Goal: Transaction & Acquisition: Purchase product/service

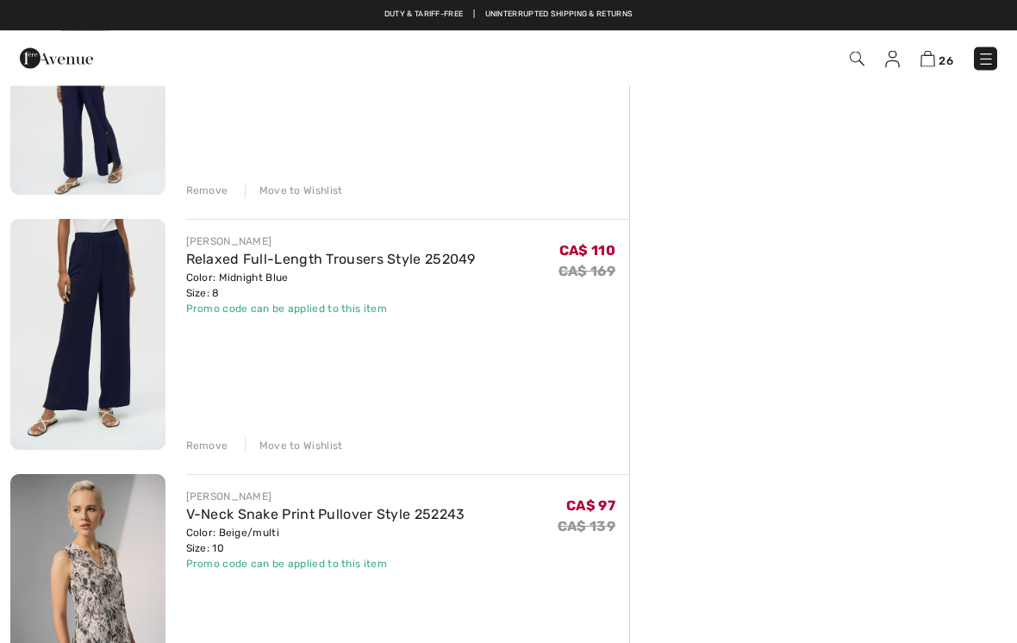
scroll to position [775, 0]
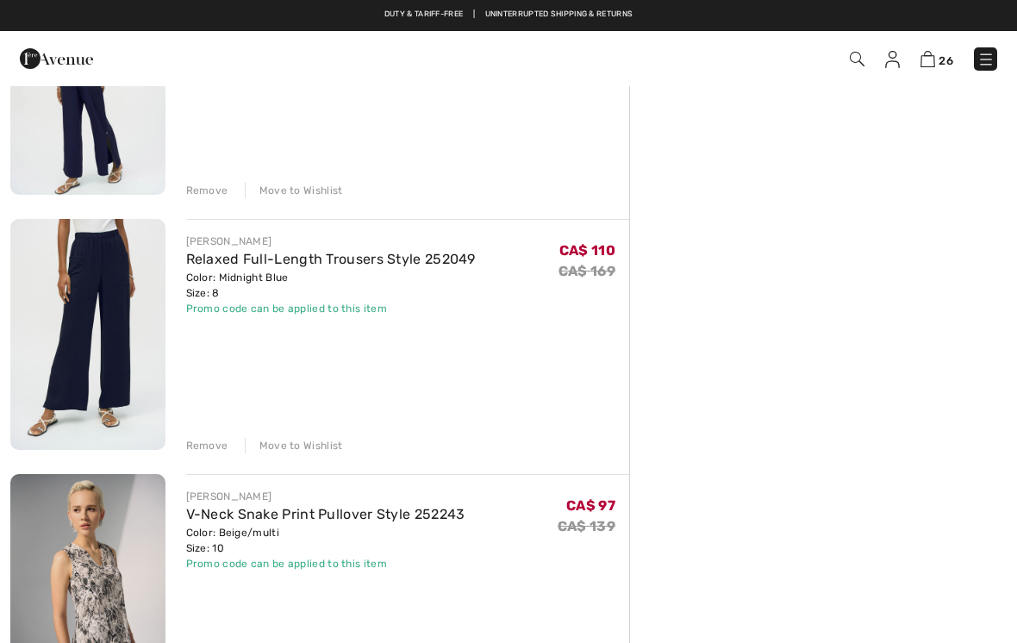
click at [213, 445] on div "Remove" at bounding box center [207, 446] width 42 height 16
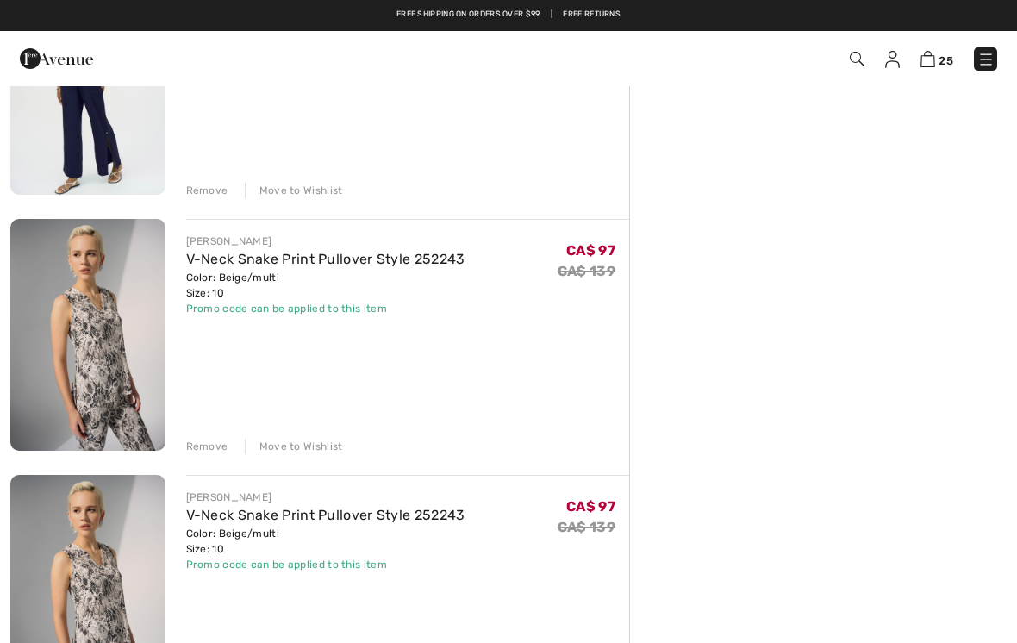
click at [208, 444] on div "Remove" at bounding box center [207, 447] width 42 height 16
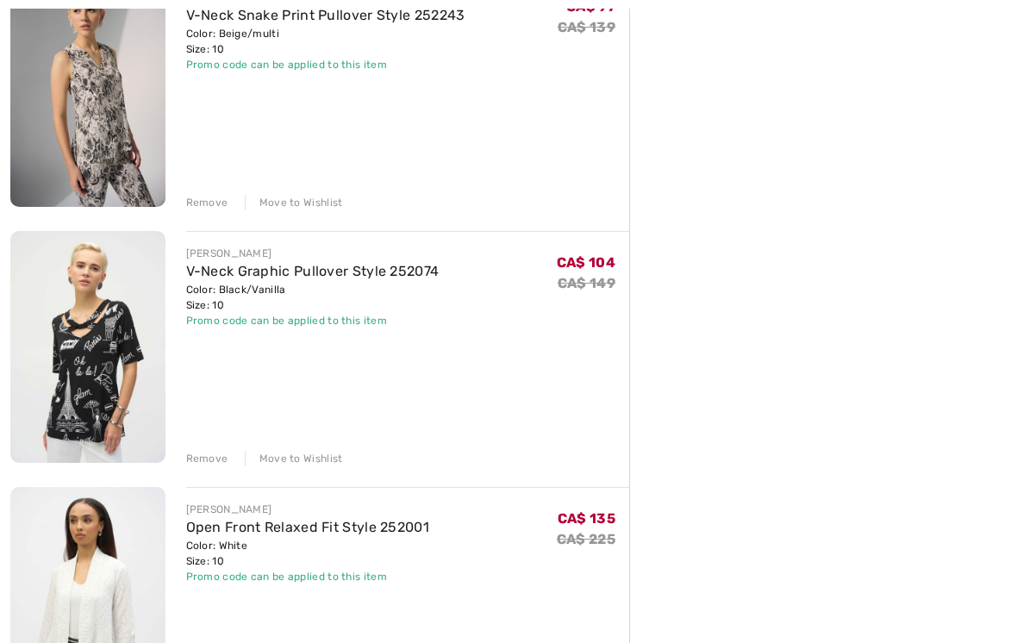
scroll to position [1025, 0]
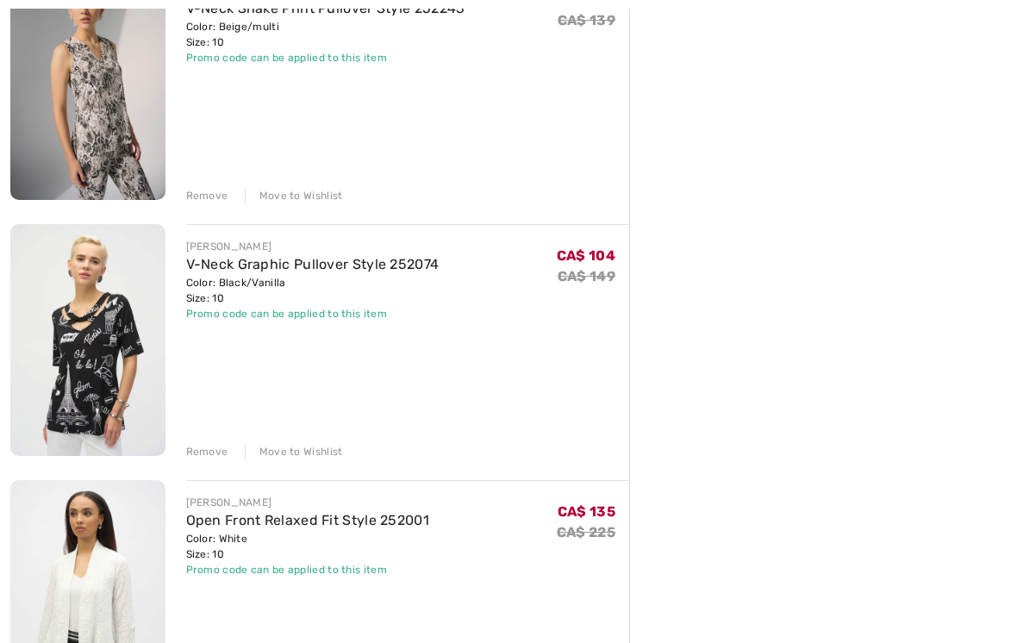
click at [209, 453] on div "Remove" at bounding box center [207, 453] width 42 height 16
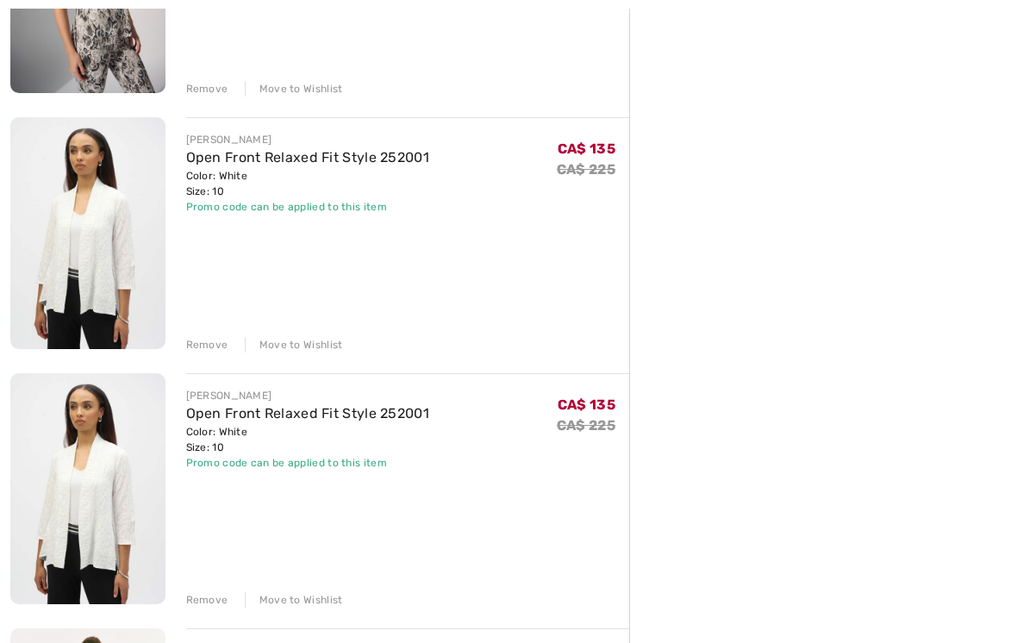
scroll to position [1129, 0]
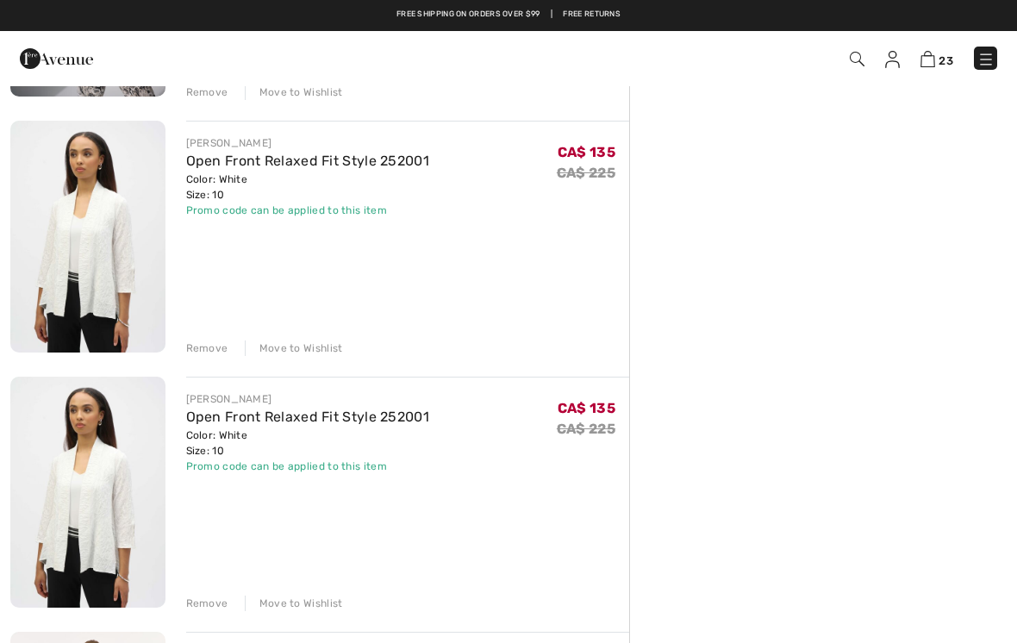
click at [209, 597] on div "Remove" at bounding box center [207, 604] width 42 height 16
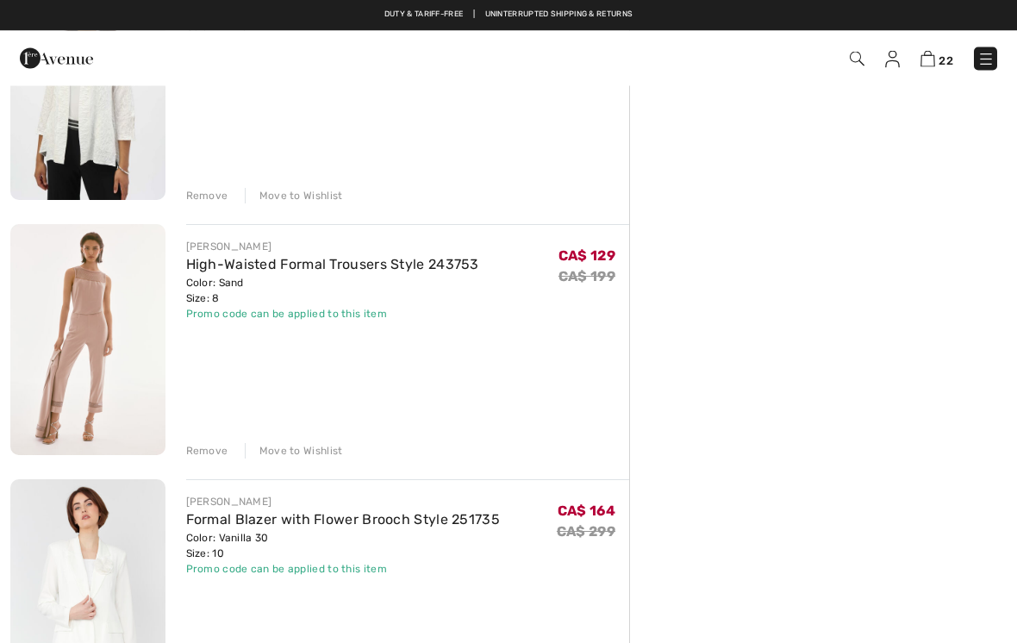
scroll to position [1282, 0]
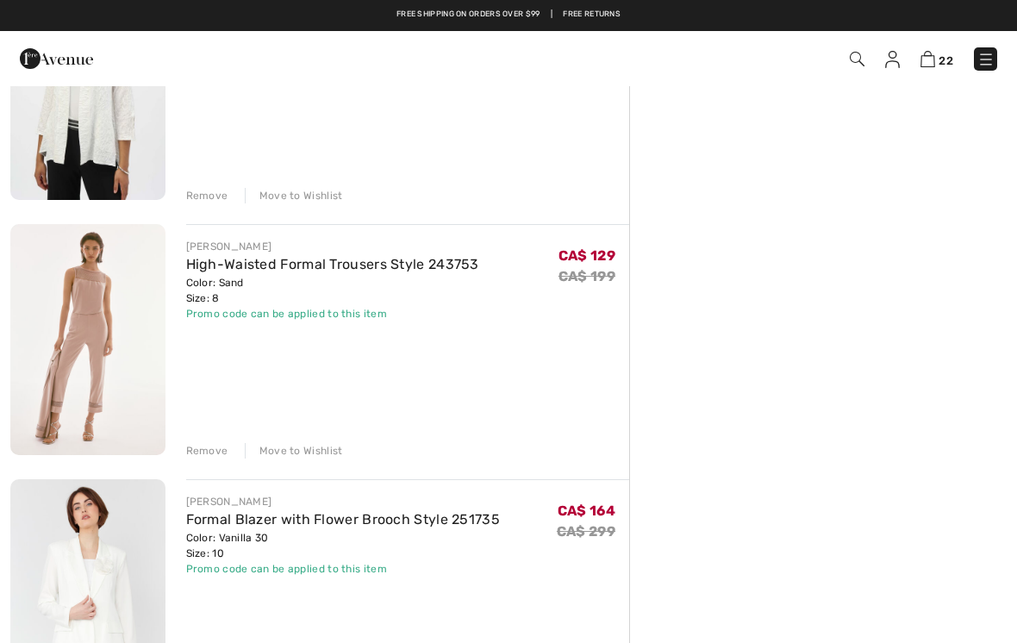
click at [211, 452] on div "Remove" at bounding box center [207, 451] width 42 height 16
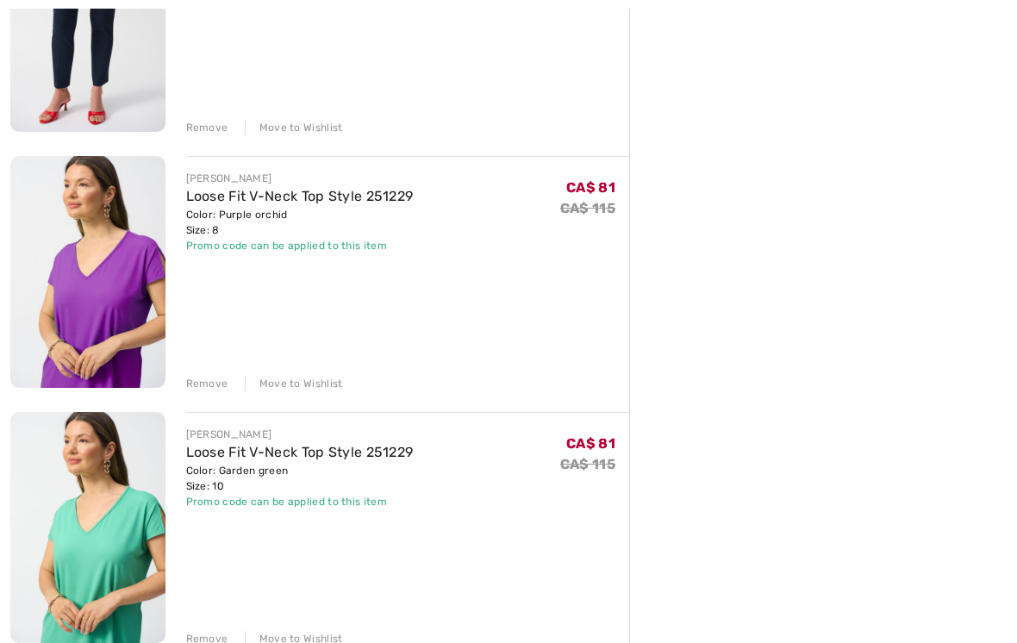
scroll to position [1867, 0]
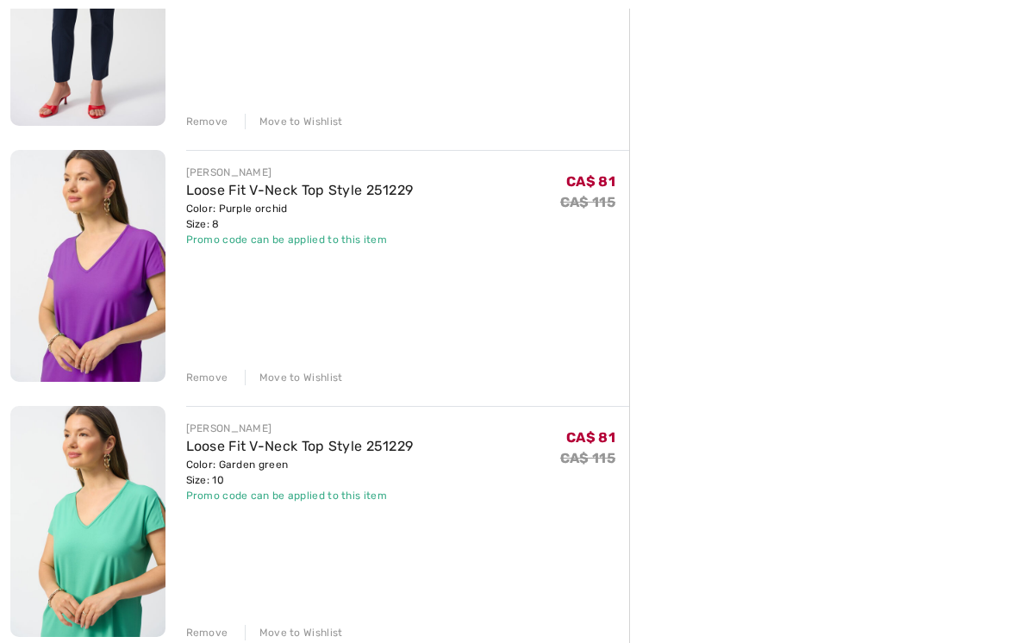
click at [211, 377] on div "Remove" at bounding box center [207, 379] width 42 height 16
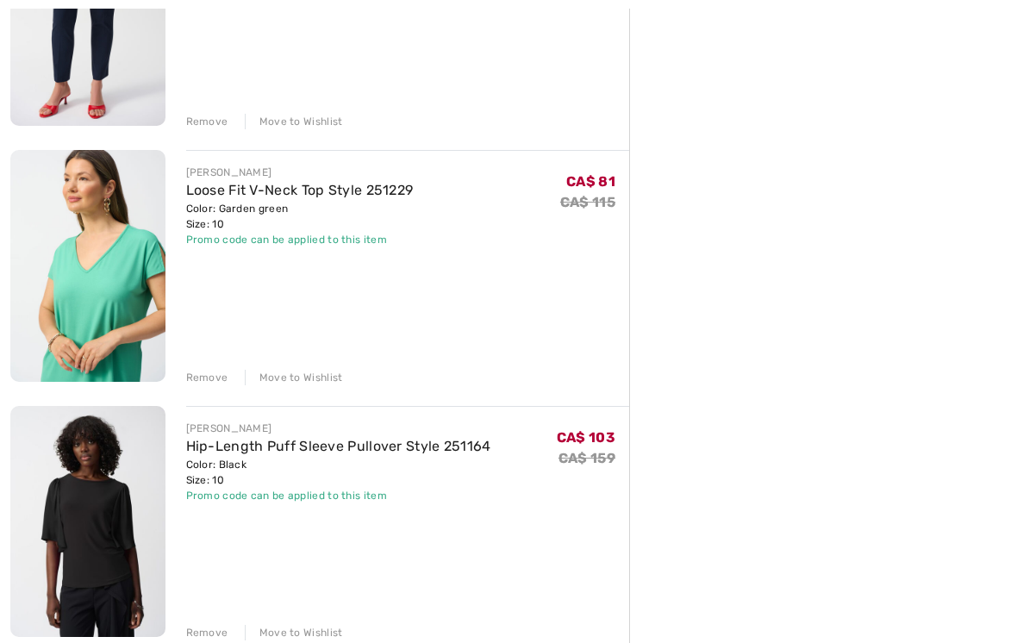
click at [211, 379] on div "Remove" at bounding box center [207, 378] width 42 height 16
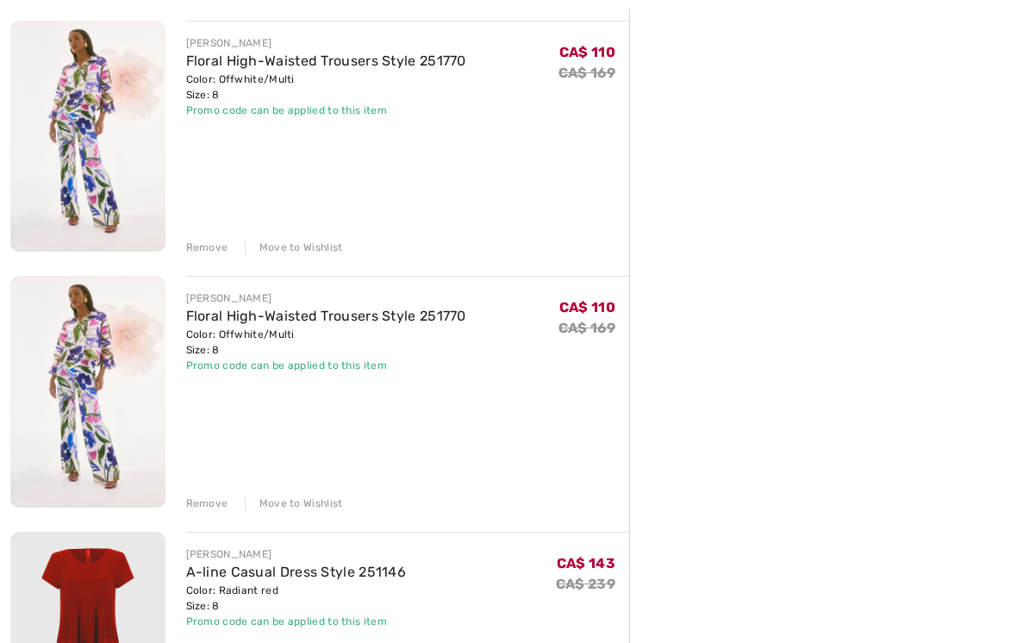
scroll to position [2251, 0]
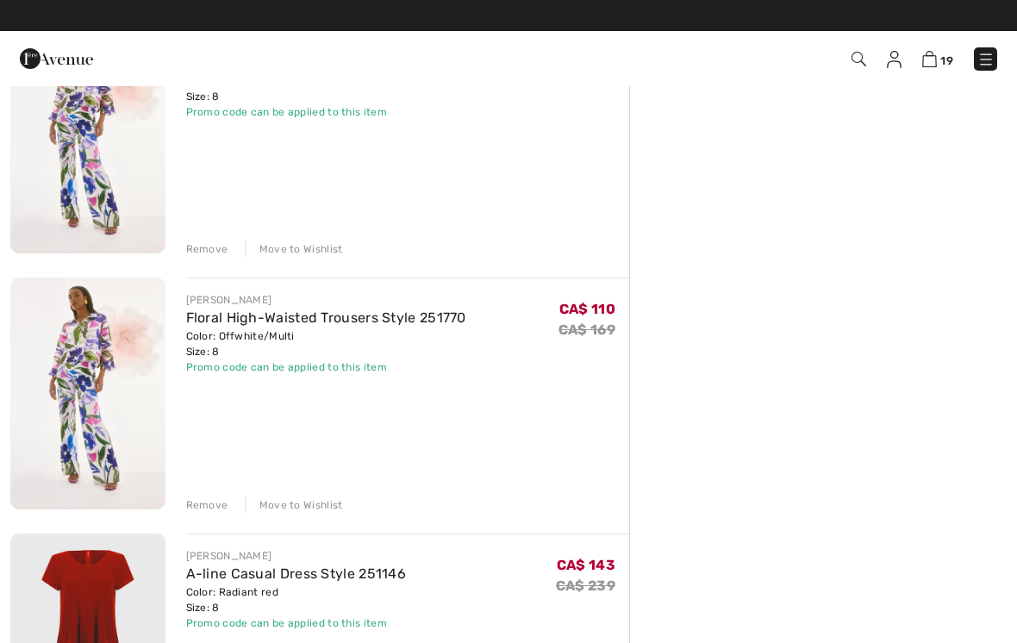
click at [214, 504] on div "Remove" at bounding box center [207, 505] width 42 height 16
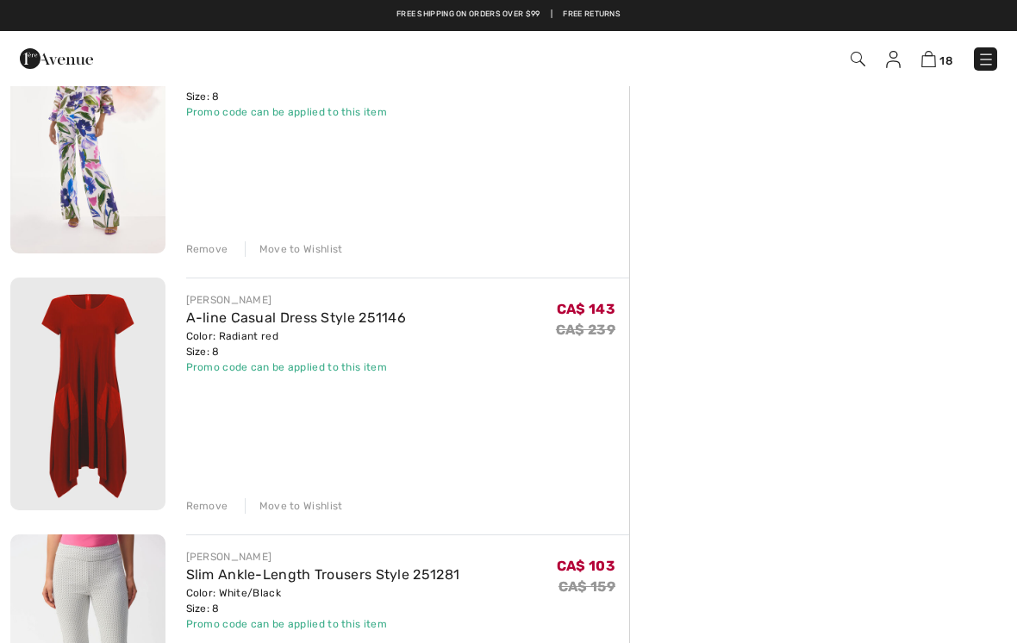
click at [214, 502] on div "Remove" at bounding box center [207, 506] width 42 height 16
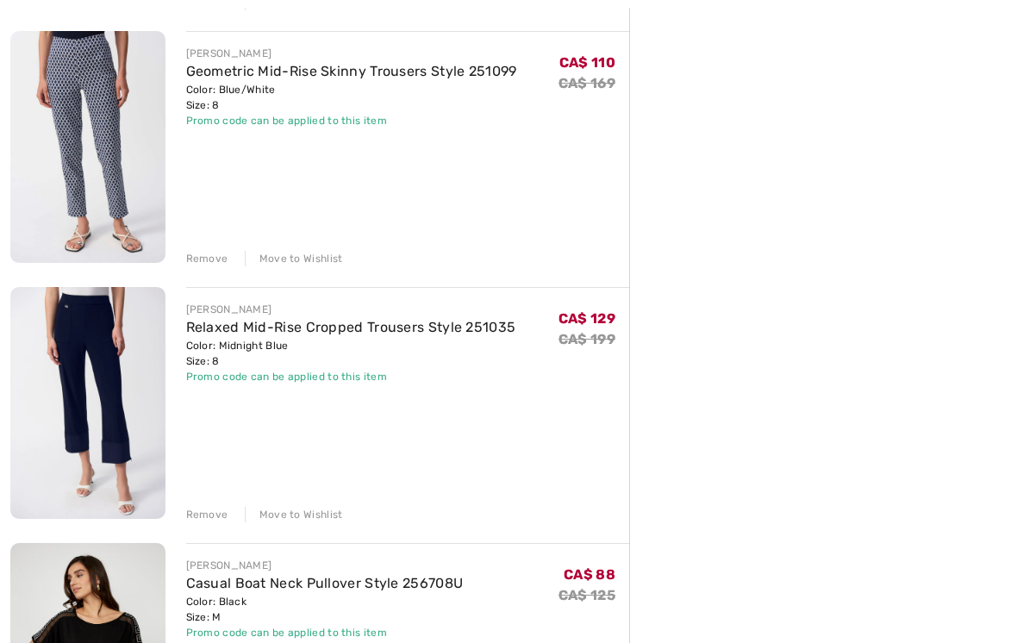
scroll to position [3009, 0]
click at [214, 510] on div "Remove" at bounding box center [207, 515] width 42 height 16
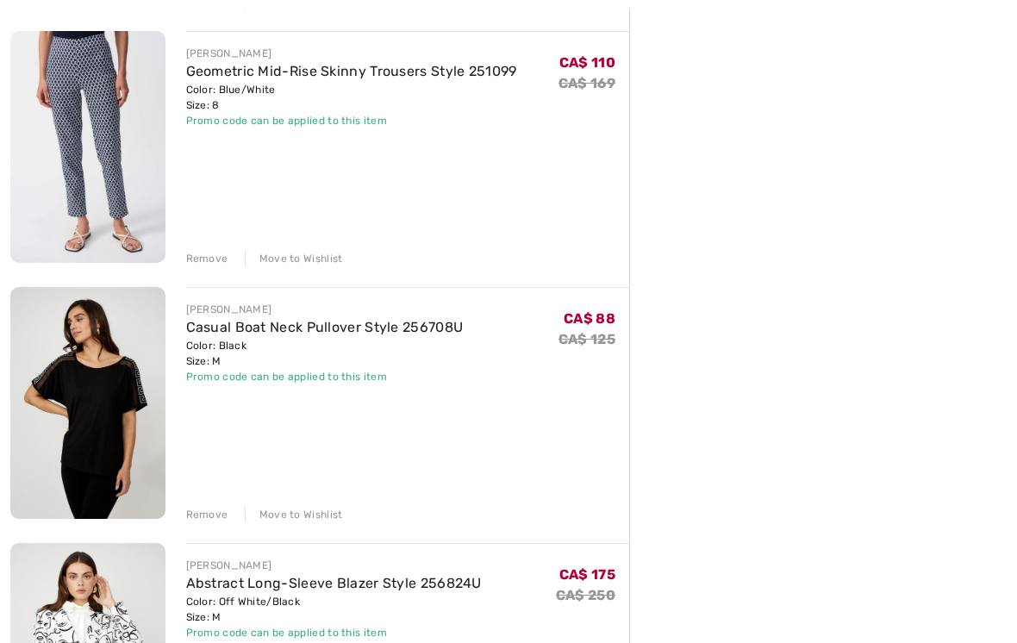
click at [218, 510] on div "Remove" at bounding box center [207, 515] width 42 height 16
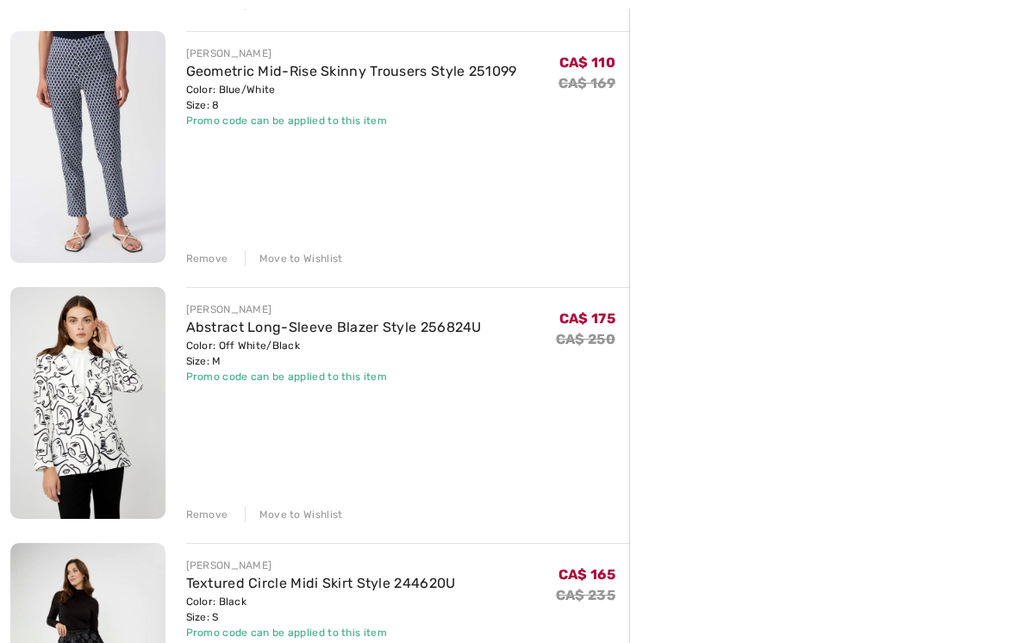
click at [212, 515] on div "Remove" at bounding box center [207, 515] width 42 height 16
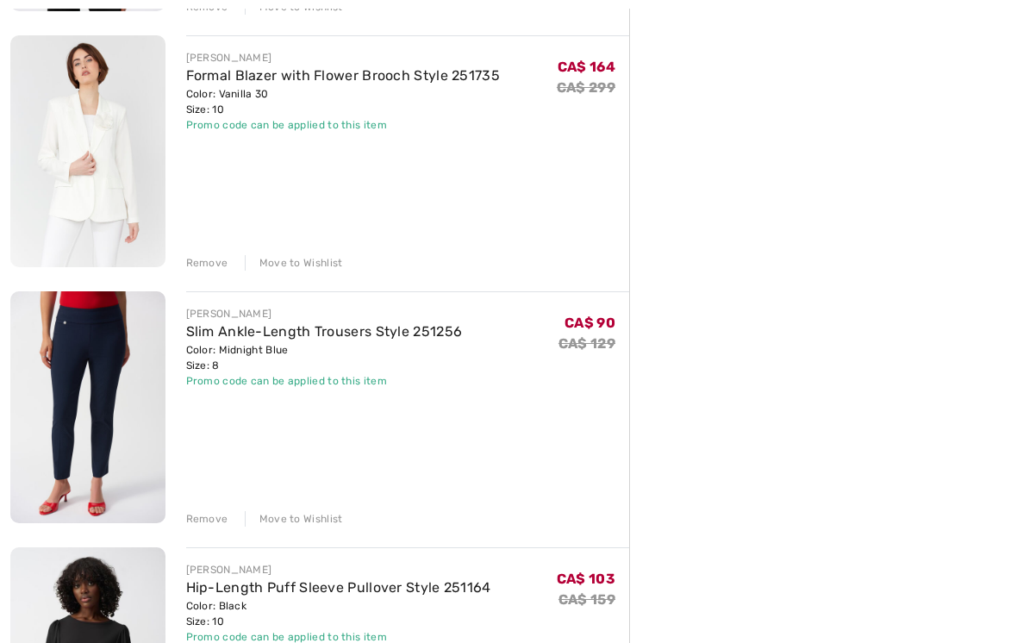
scroll to position [1470, 0]
click at [204, 524] on div "Remove" at bounding box center [207, 519] width 42 height 16
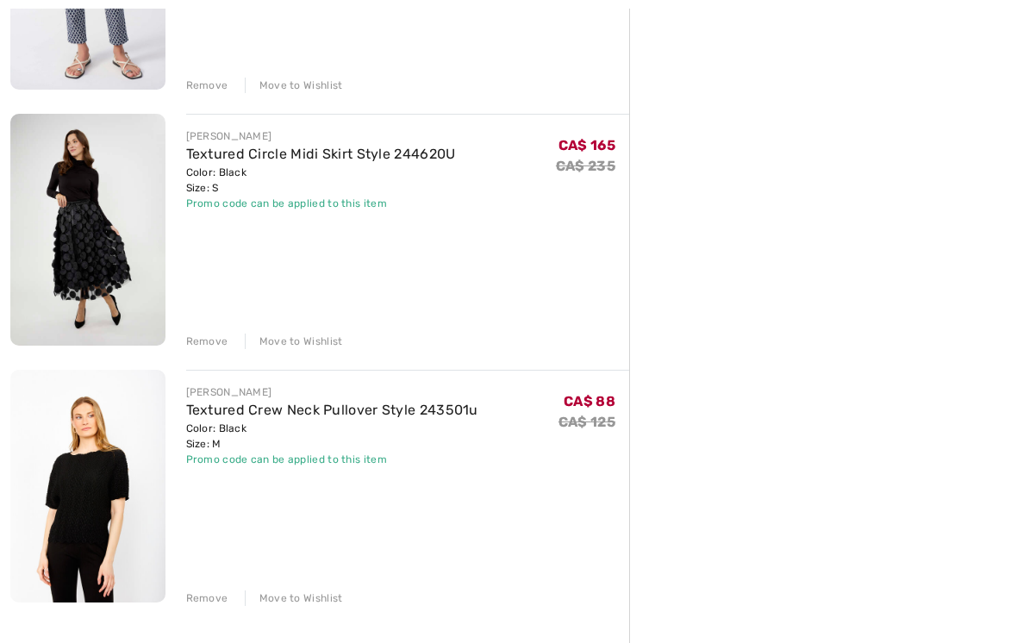
scroll to position [2928, 0]
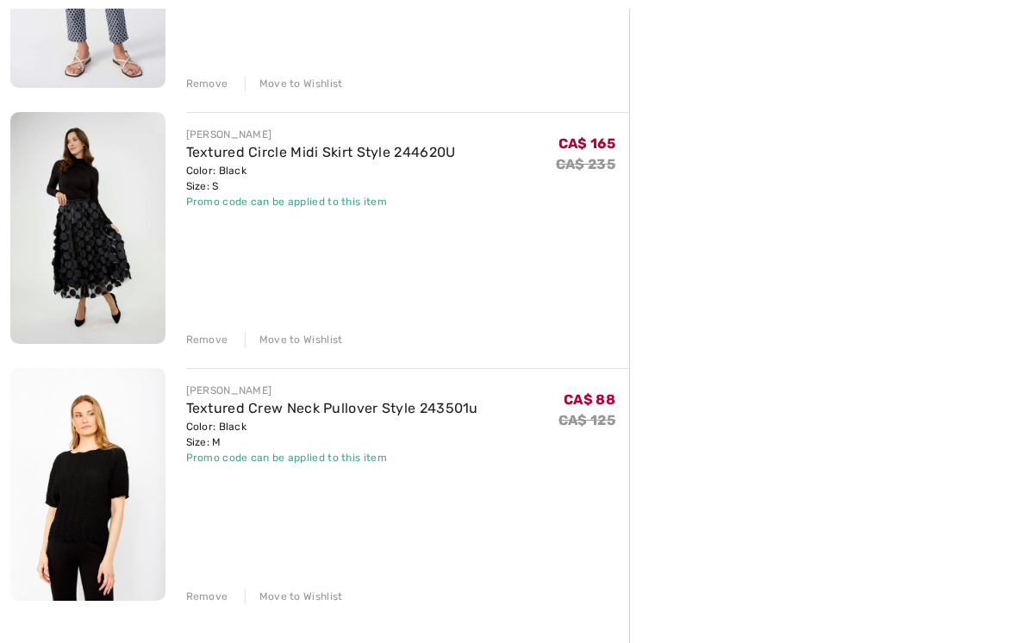
click at [216, 336] on div "Remove" at bounding box center [207, 340] width 42 height 16
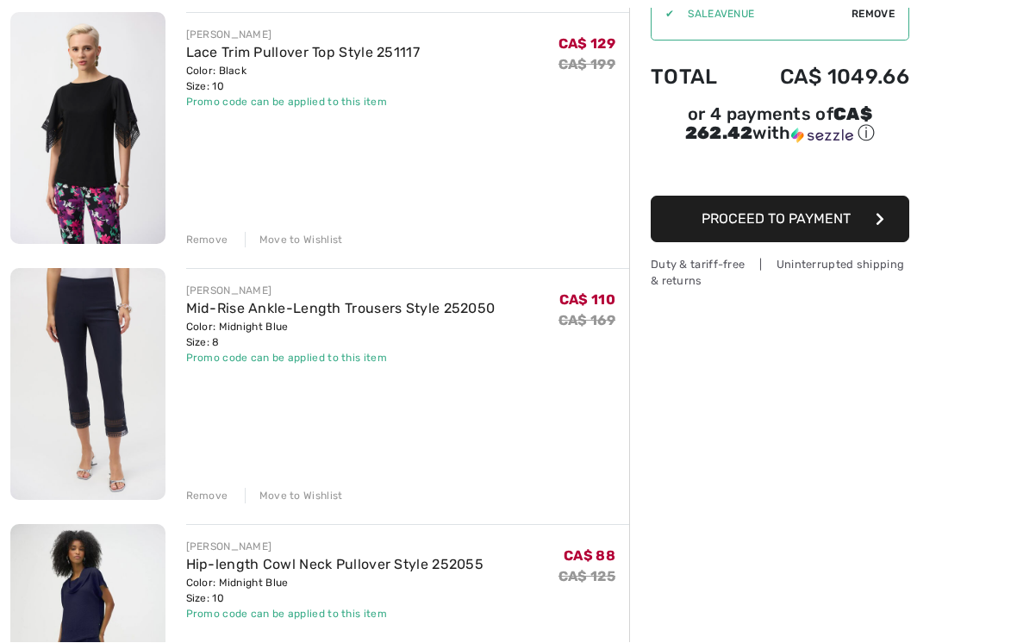
scroll to position [214, 0]
click at [115, 358] on img at bounding box center [87, 384] width 155 height 232
click at [142, 342] on img at bounding box center [87, 384] width 155 height 232
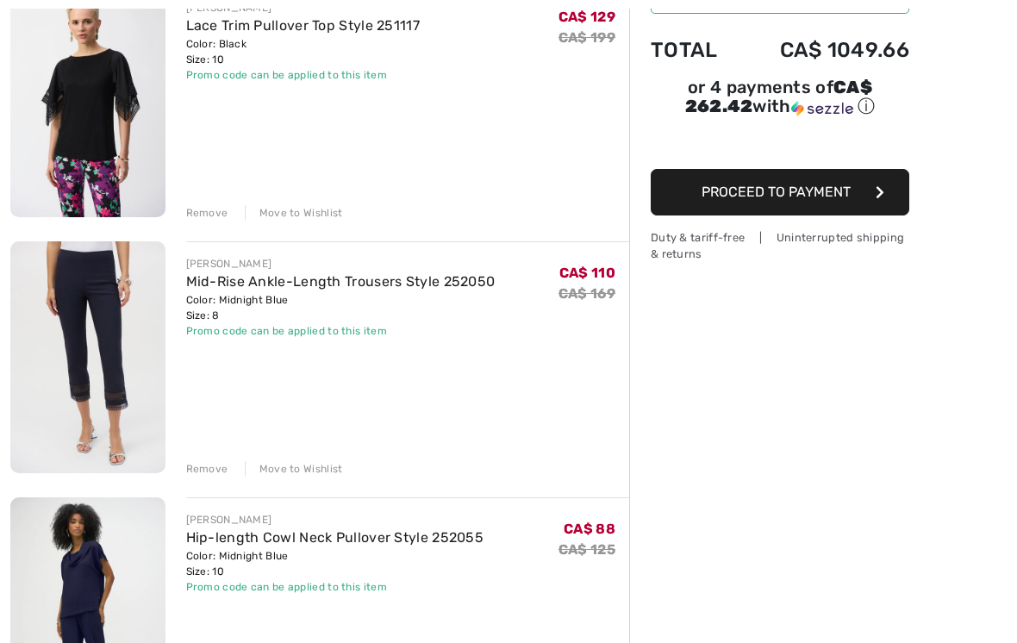
click at [265, 287] on link "Mid-Rise Ankle-Length Trousers Style 252050" at bounding box center [340, 281] width 309 height 16
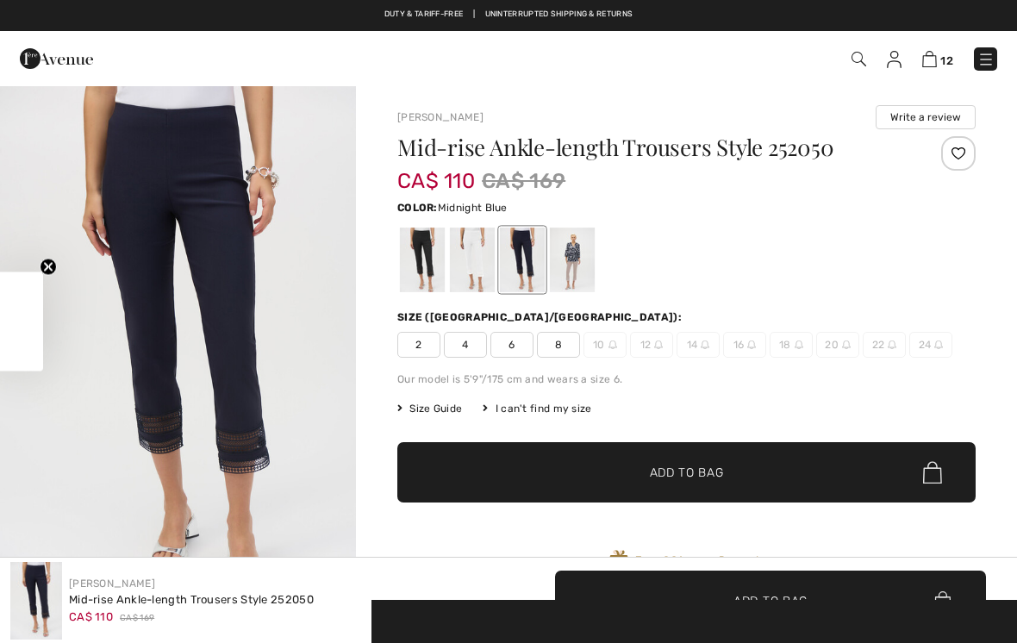
checkbox input "true"
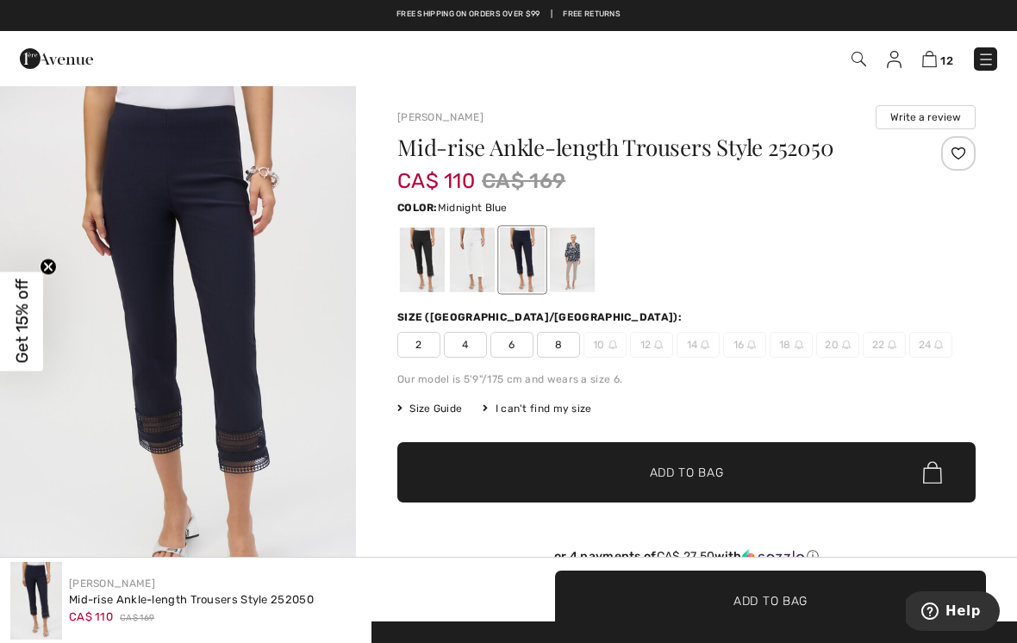
click at [583, 252] on div at bounding box center [572, 260] width 45 height 65
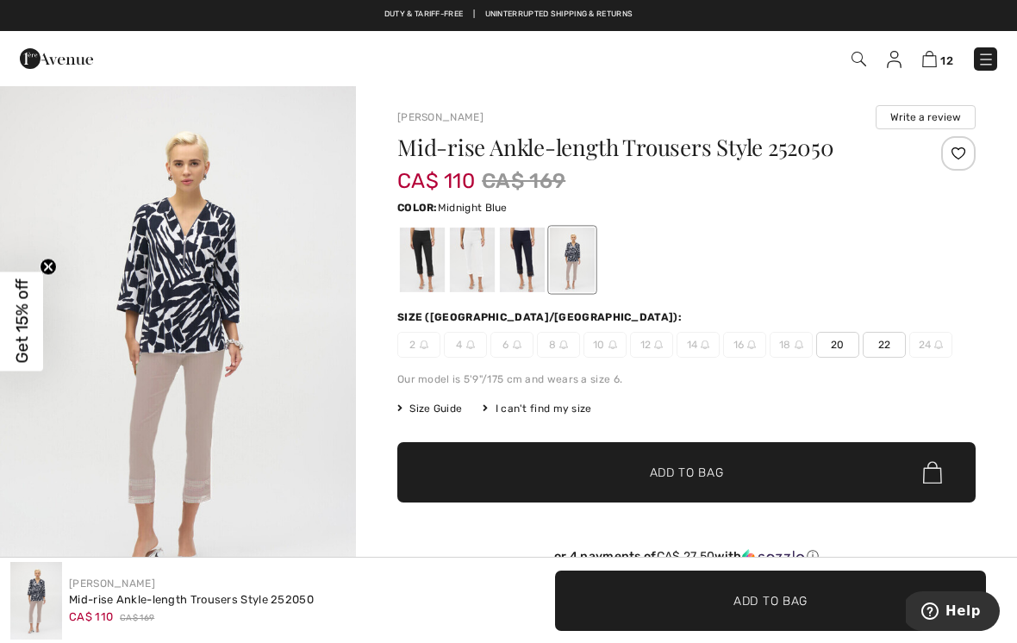
click at [528, 254] on div at bounding box center [522, 260] width 45 height 65
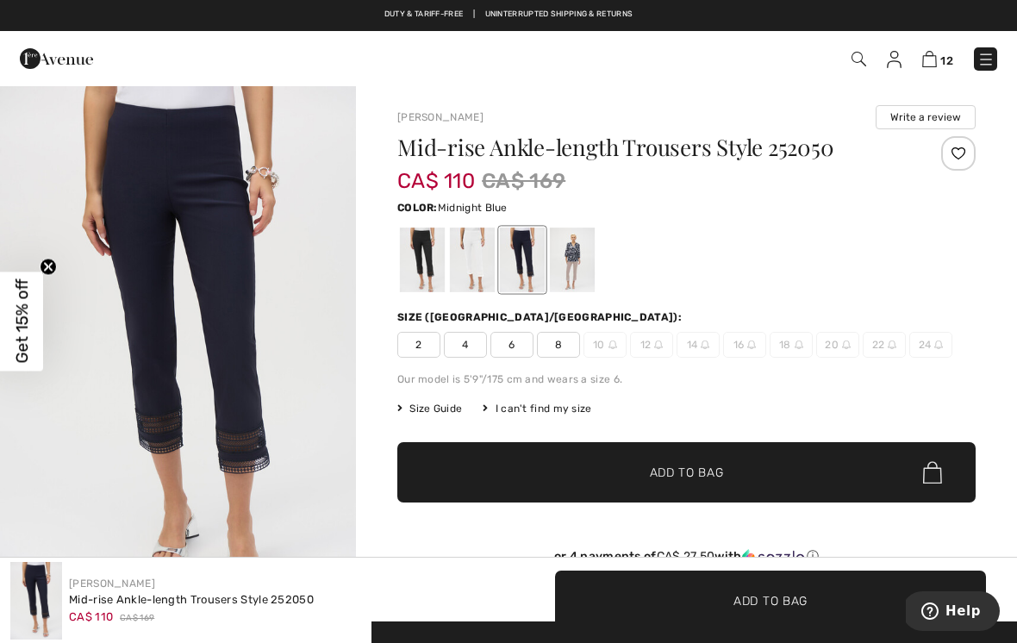
click at [479, 250] on div at bounding box center [472, 260] width 45 height 65
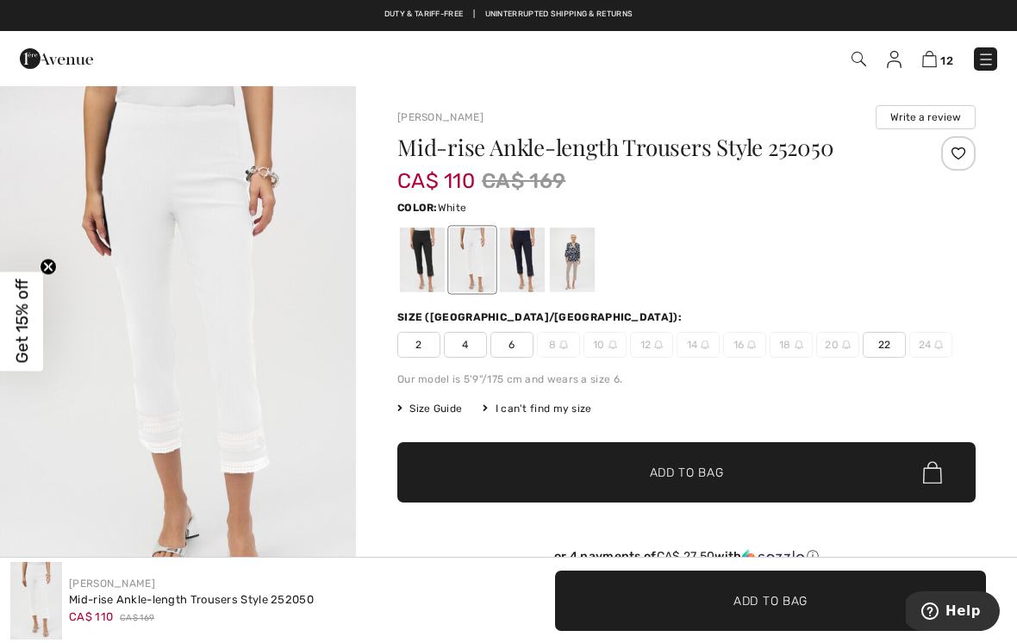
click at [433, 256] on div at bounding box center [422, 260] width 45 height 65
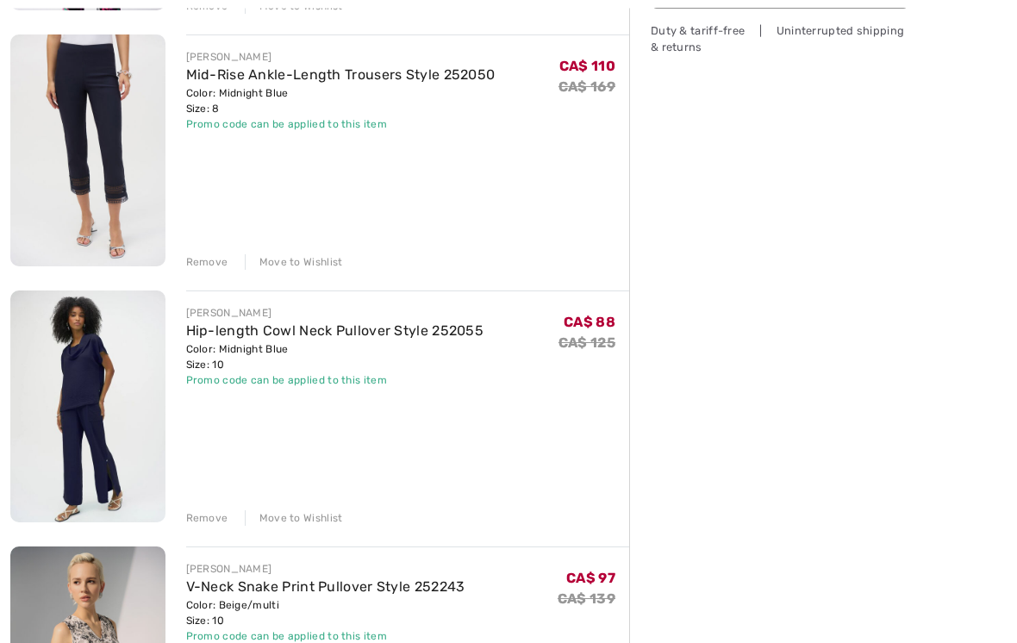
scroll to position [447, 0]
click at [133, 365] on img at bounding box center [87, 406] width 155 height 232
click at [134, 340] on img at bounding box center [87, 406] width 155 height 232
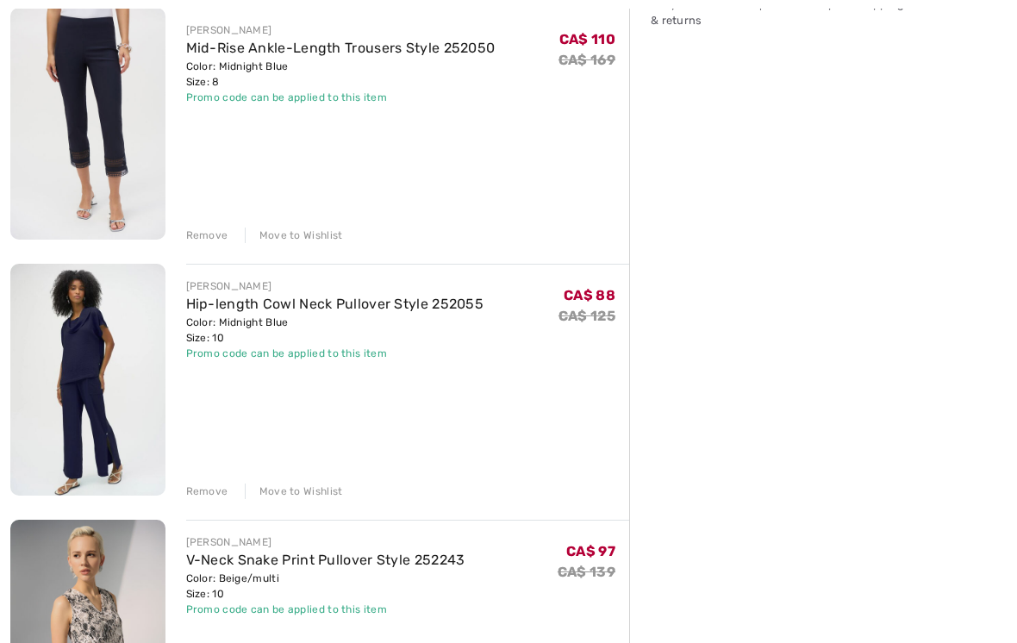
click at [125, 348] on img at bounding box center [87, 380] width 155 height 232
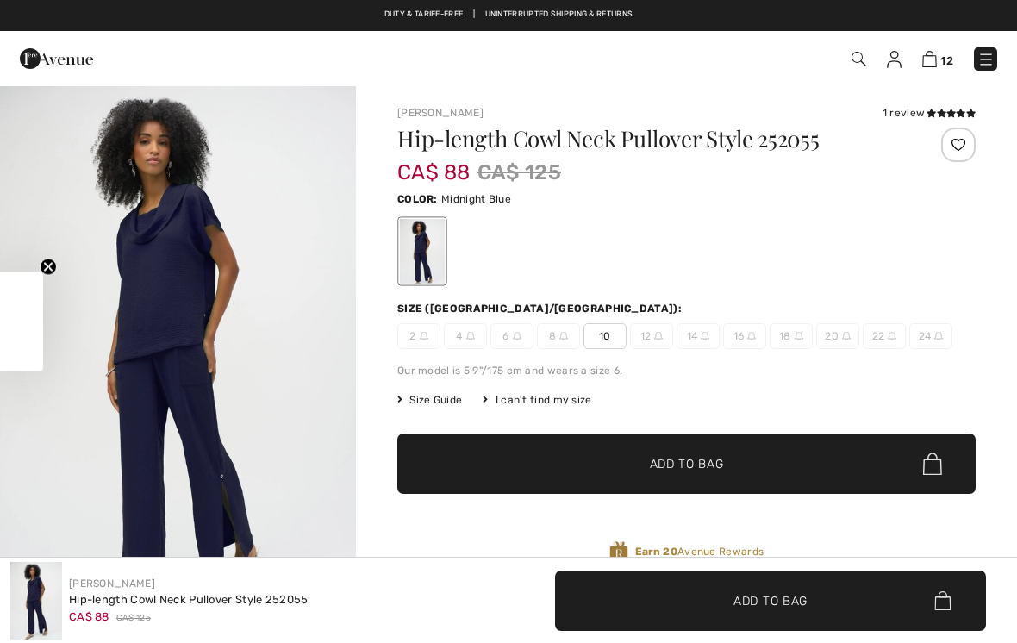
checkbox input "true"
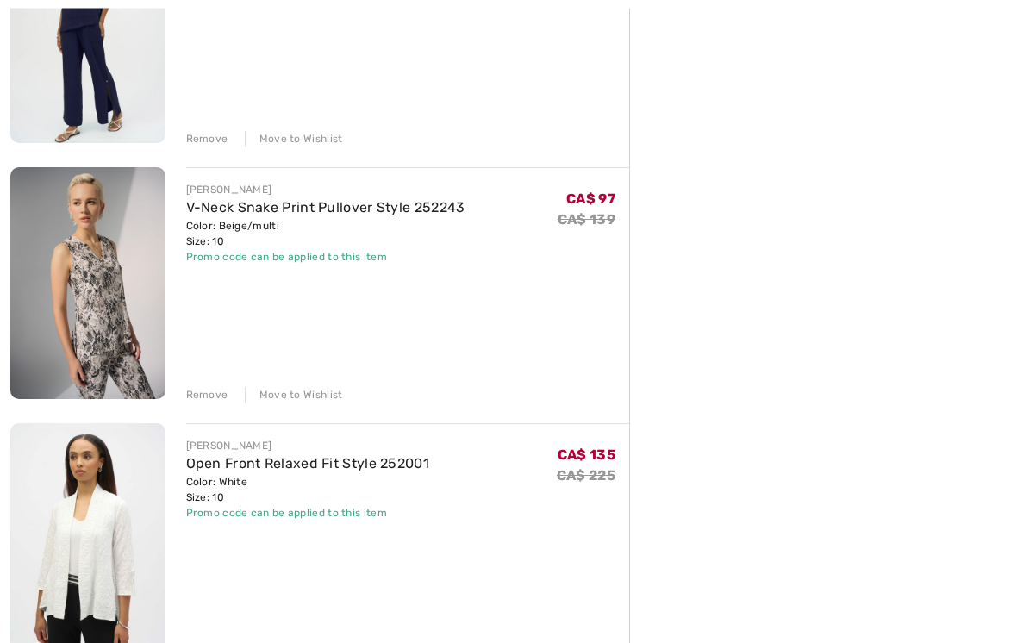
click at [159, 299] on img at bounding box center [87, 284] width 155 height 232
click at [150, 268] on img at bounding box center [87, 284] width 155 height 232
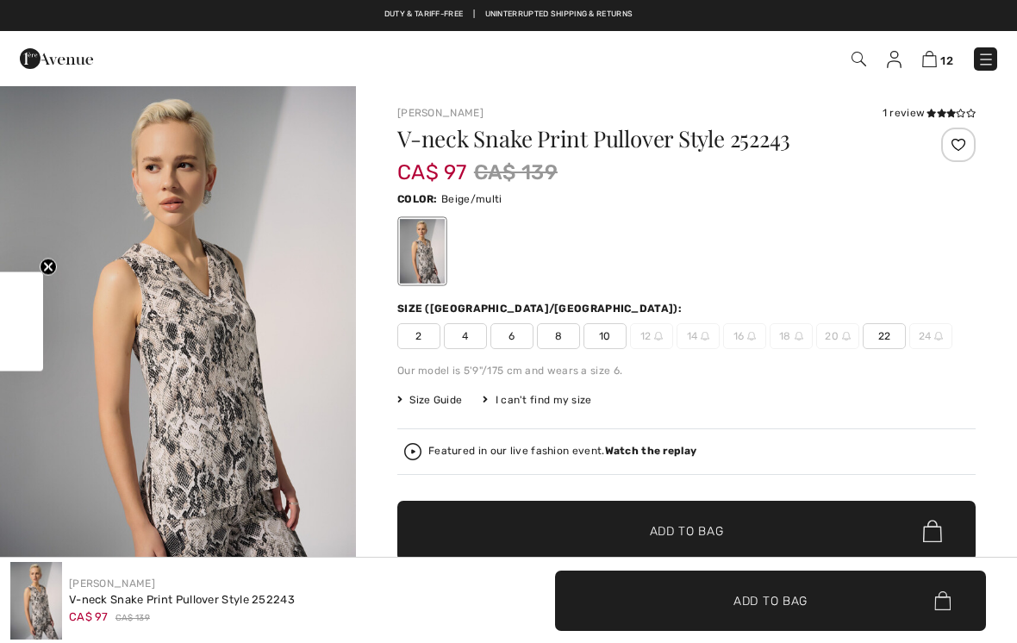
checkbox input "true"
click at [922, 108] on div "1 review" at bounding box center [928, 113] width 93 height 16
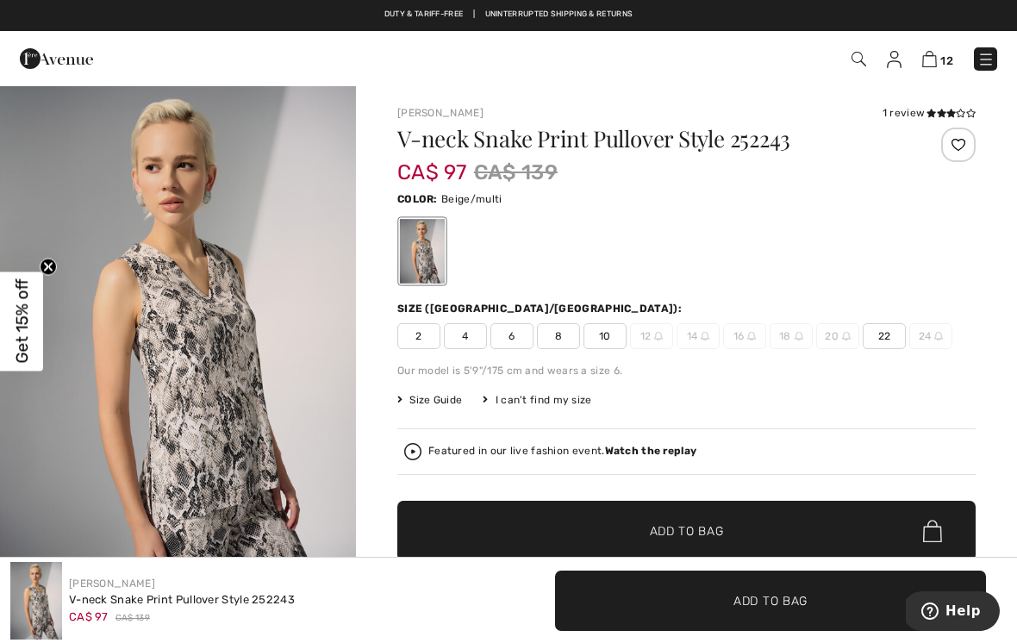
click at [927, 112] on icon at bounding box center [930, 113] width 9 height 9
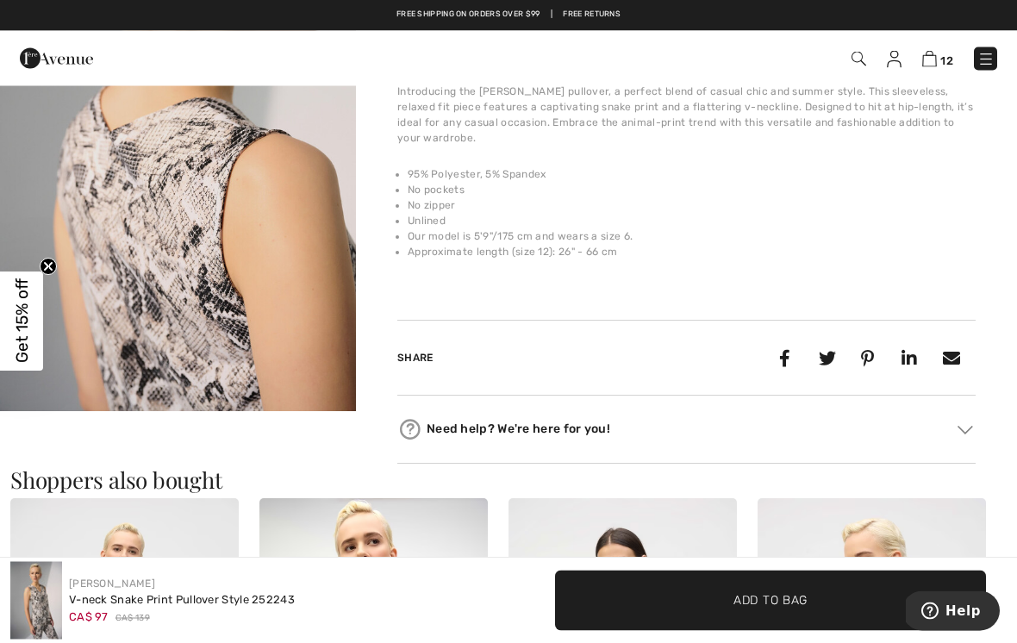
scroll to position [1265, 0]
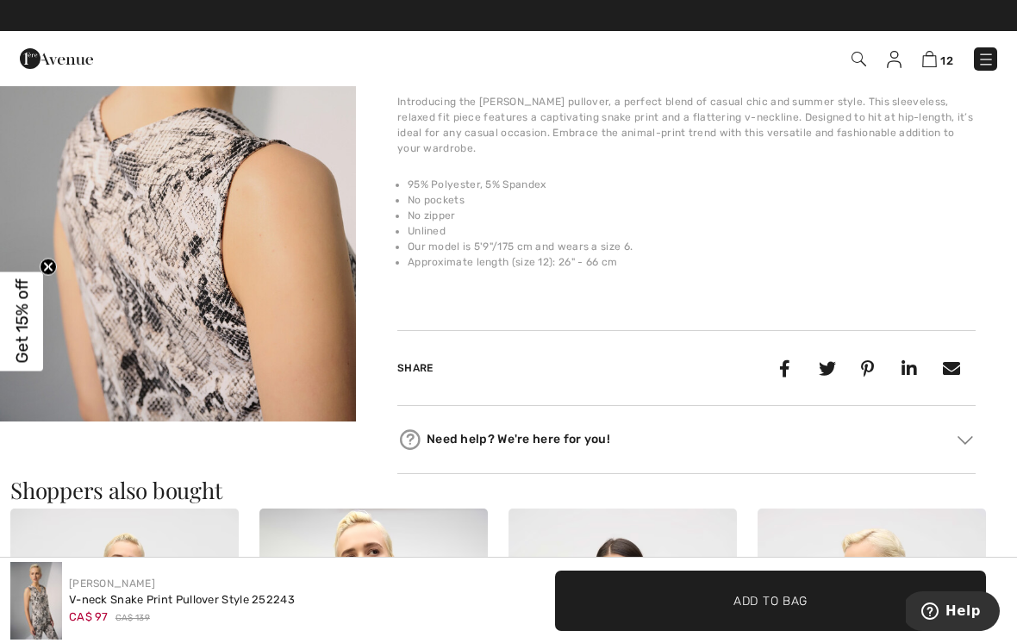
click at [280, 286] on img "3 / 3" at bounding box center [178, 154] width 356 height 534
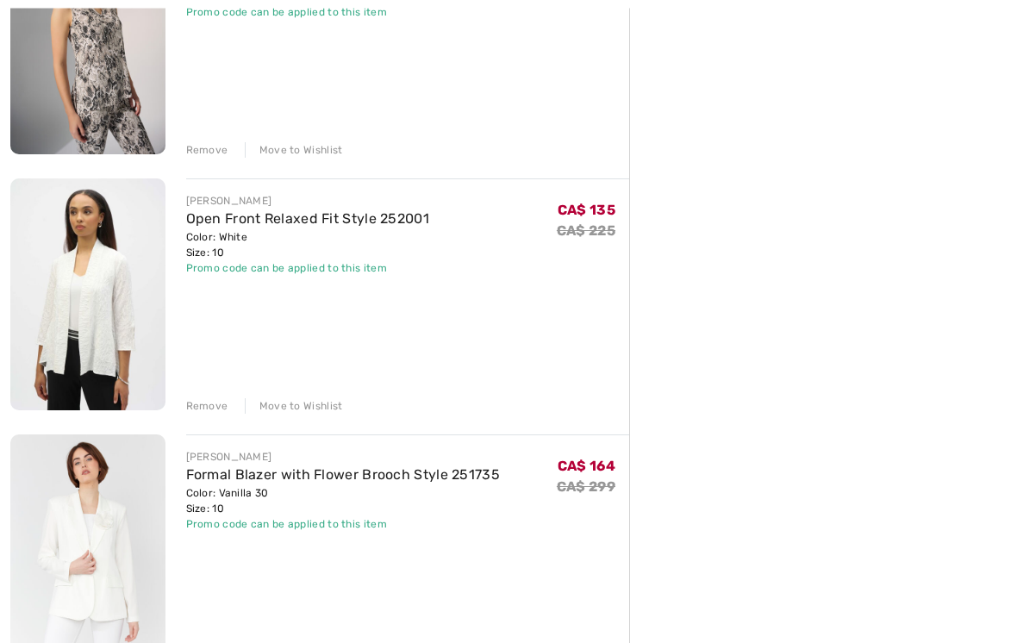
scroll to position [1071, 0]
click at [119, 290] on img at bounding box center [87, 294] width 155 height 232
click at [129, 279] on img at bounding box center [87, 294] width 155 height 232
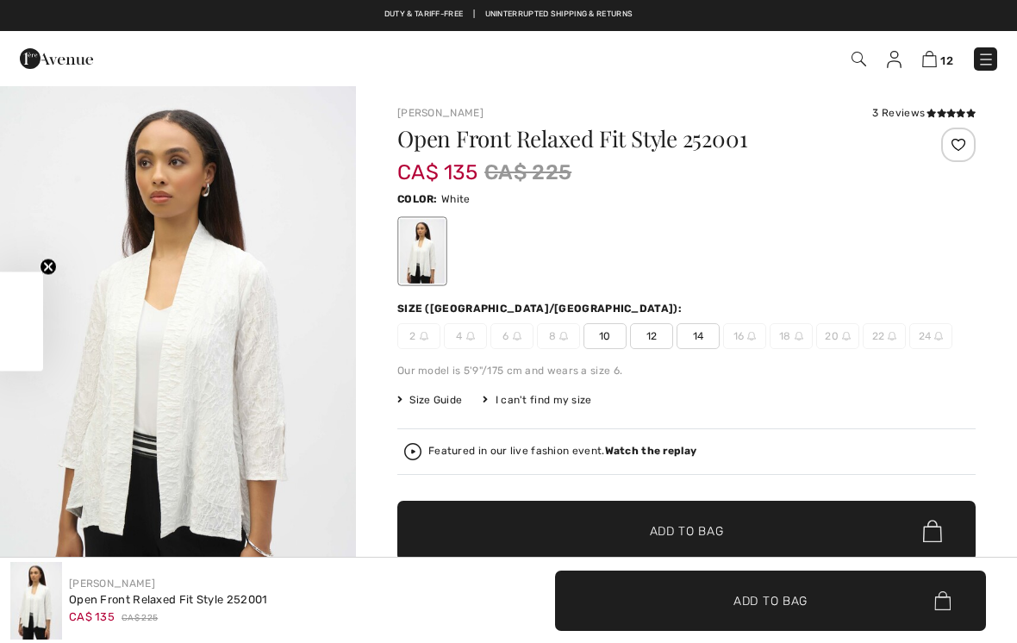
checkbox input "true"
click at [920, 109] on div "3 Reviews" at bounding box center [923, 113] width 103 height 16
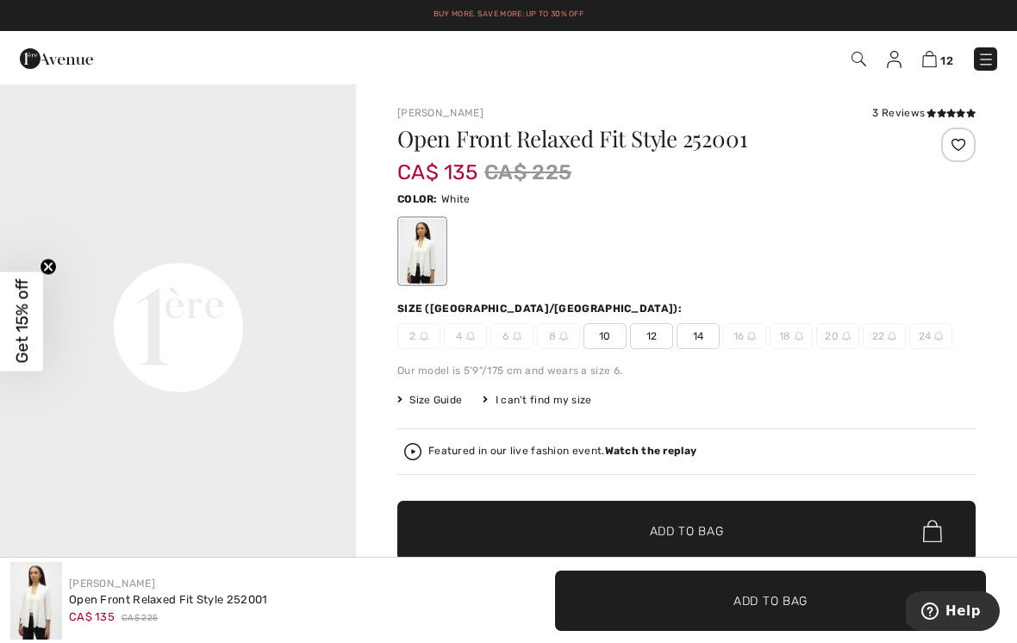
scroll to position [1136, 0]
click at [926, 110] on icon at bounding box center [930, 113] width 9 height 9
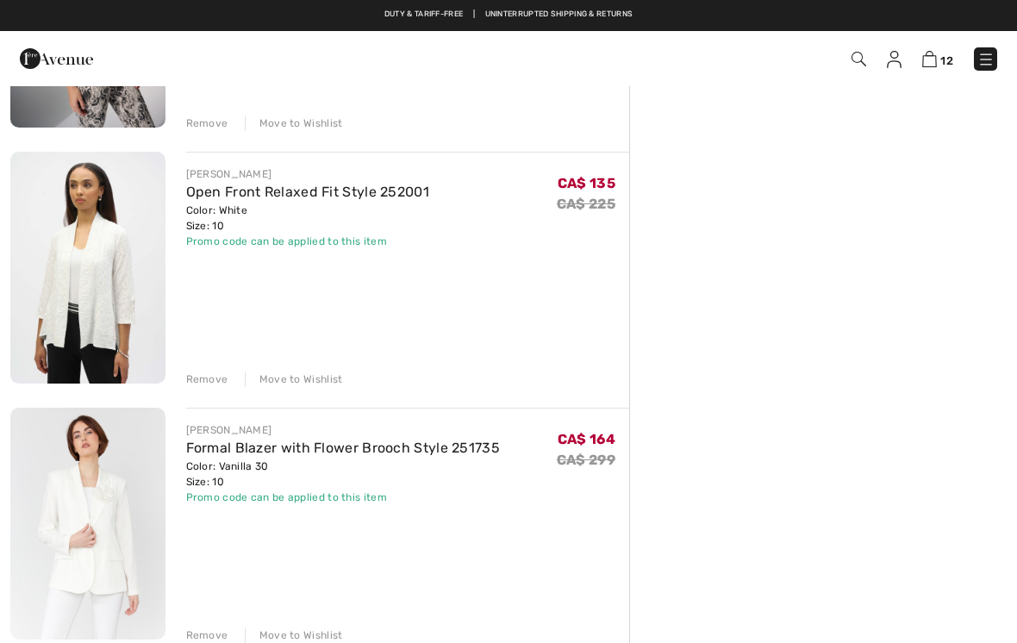
click at [131, 474] on img at bounding box center [87, 524] width 155 height 232
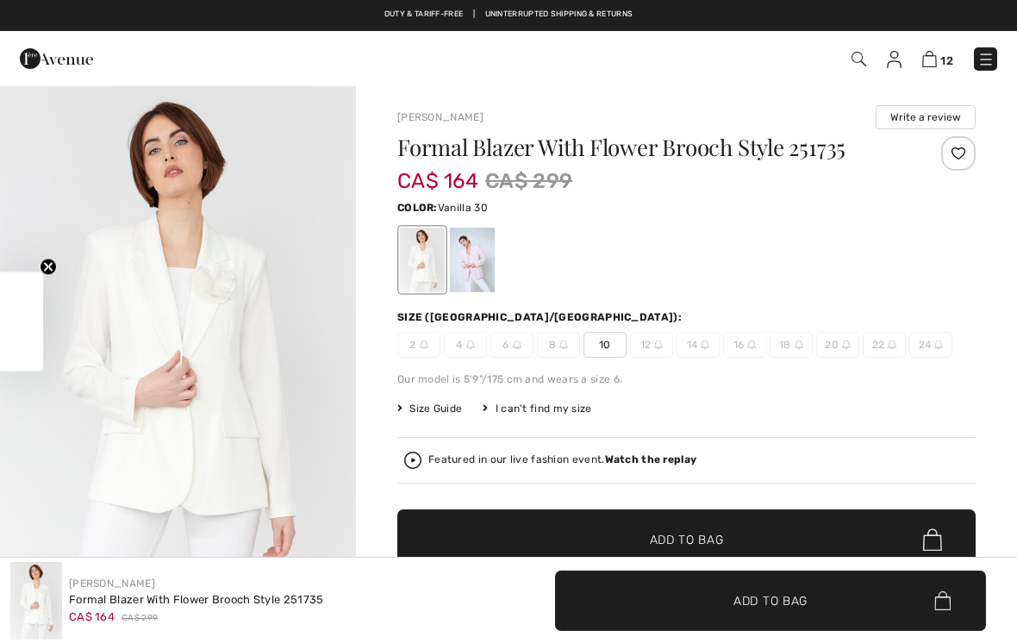
checkbox input "true"
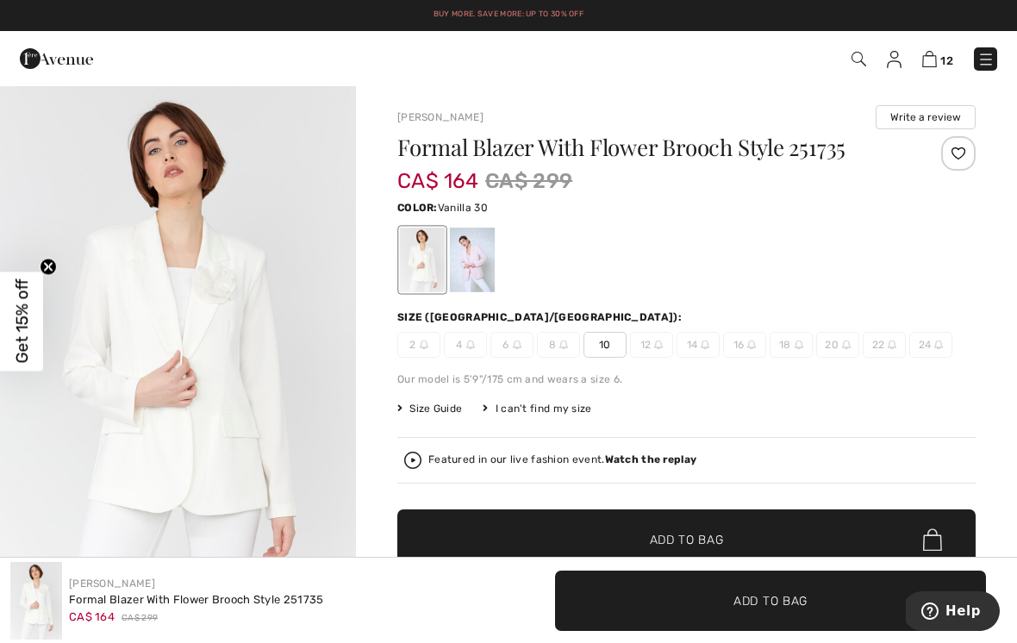
click at [470, 259] on div at bounding box center [472, 260] width 45 height 65
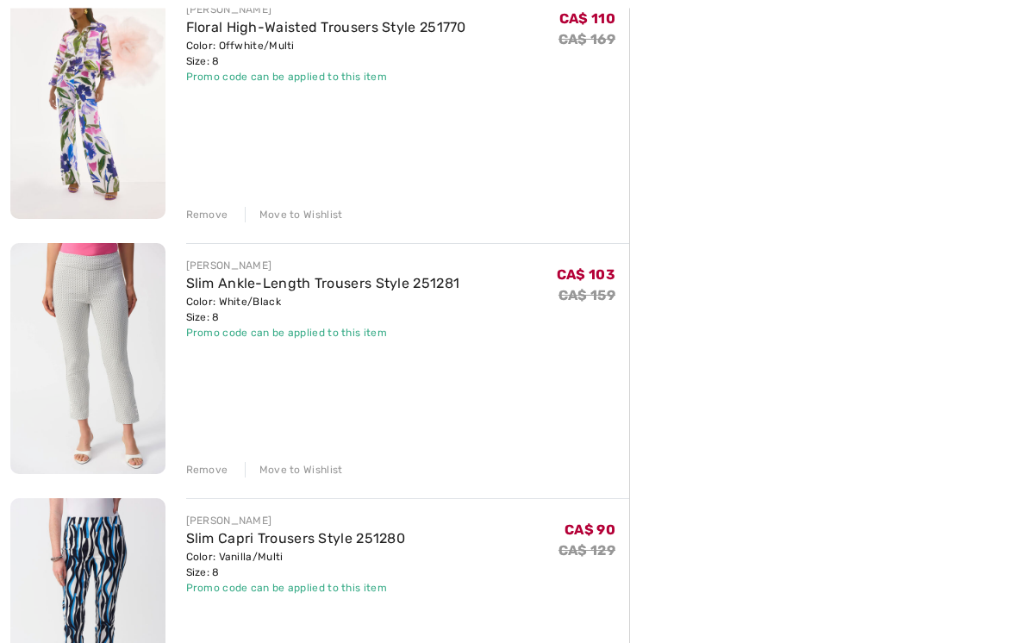
scroll to position [2030, 0]
click at [146, 337] on img at bounding box center [87, 359] width 155 height 232
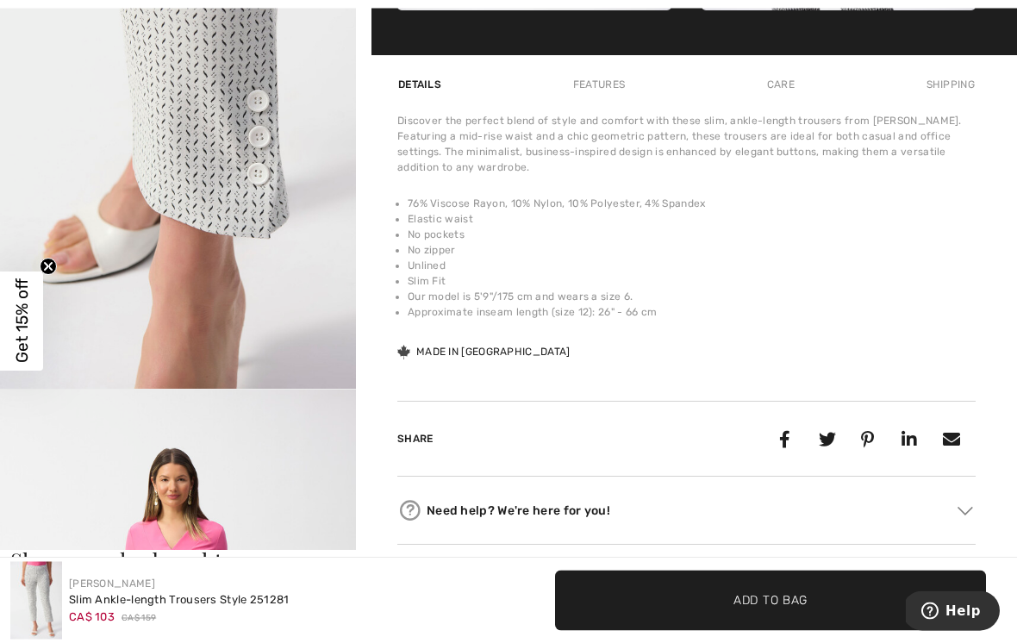
scroll to position [1131, 0]
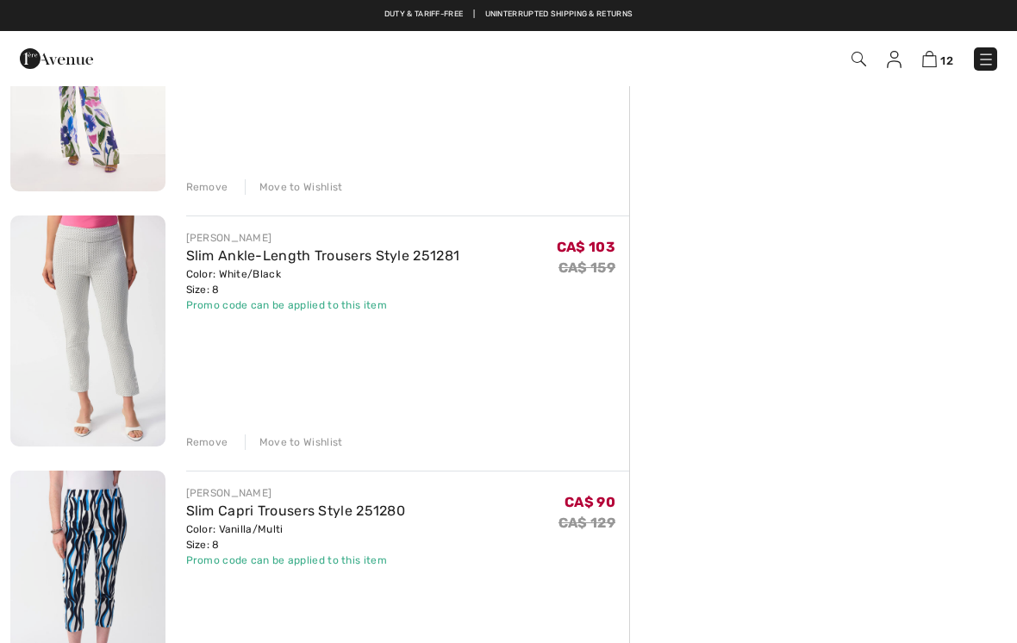
click at [216, 437] on div "Remove" at bounding box center [207, 442] width 42 height 16
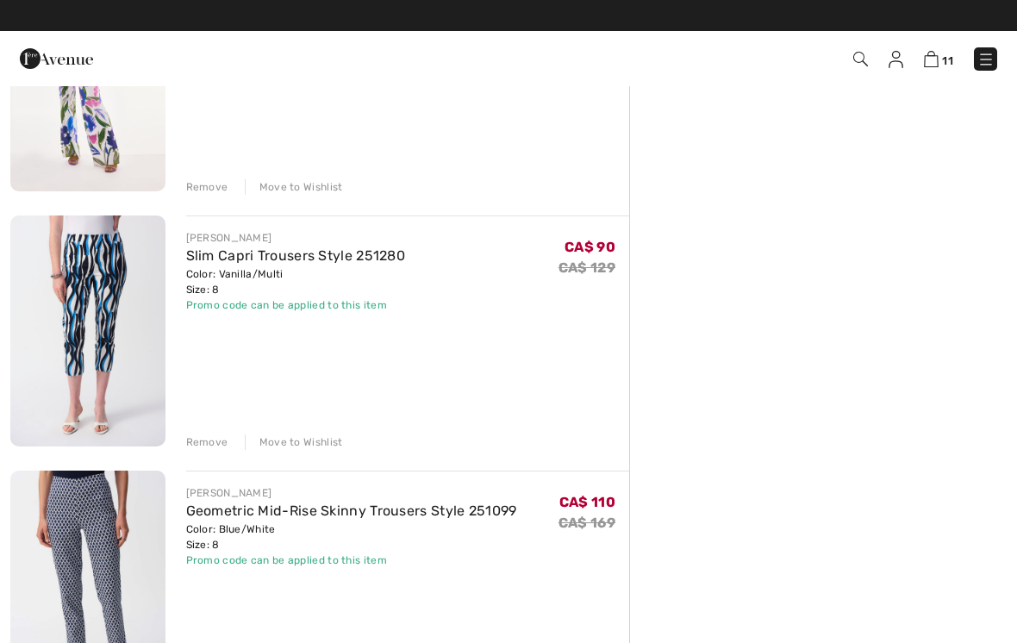
click at [126, 273] on img at bounding box center [87, 331] width 155 height 232
click at [122, 278] on img at bounding box center [87, 331] width 155 height 232
click at [272, 253] on link "Slim Capri Trousers Style 251280" at bounding box center [296, 255] width 220 height 16
click at [283, 254] on link "Slim Capri Trousers Style 251280" at bounding box center [296, 255] width 220 height 16
click at [123, 290] on img at bounding box center [87, 331] width 155 height 232
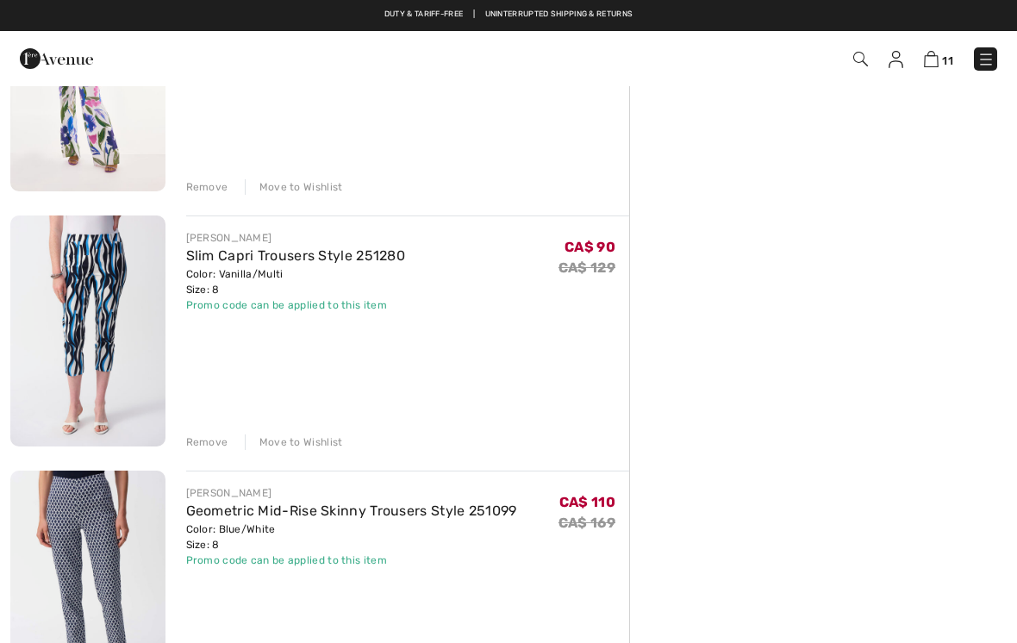
click at [124, 284] on img at bounding box center [87, 331] width 155 height 232
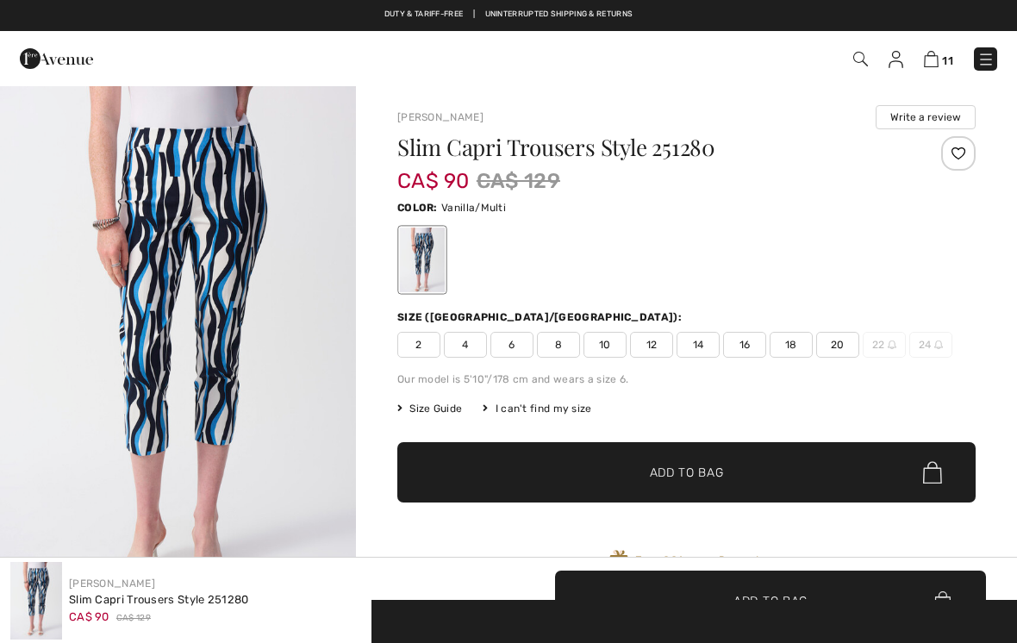
checkbox input "true"
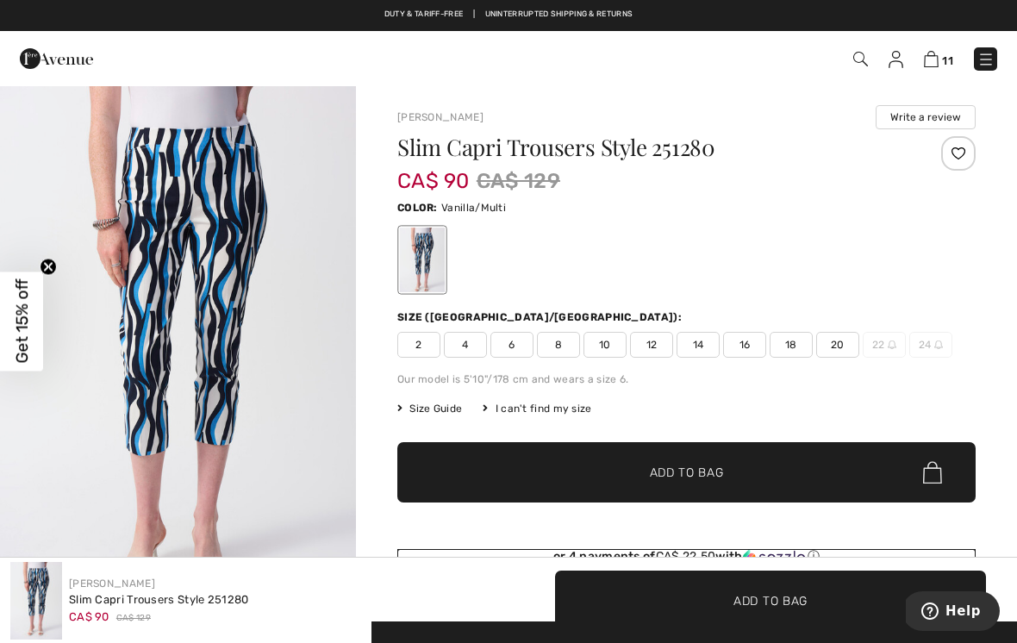
click at [837, 553] on div "or 4 payments of CA$ 22.50 with ⓘ" at bounding box center [686, 557] width 578 height 16
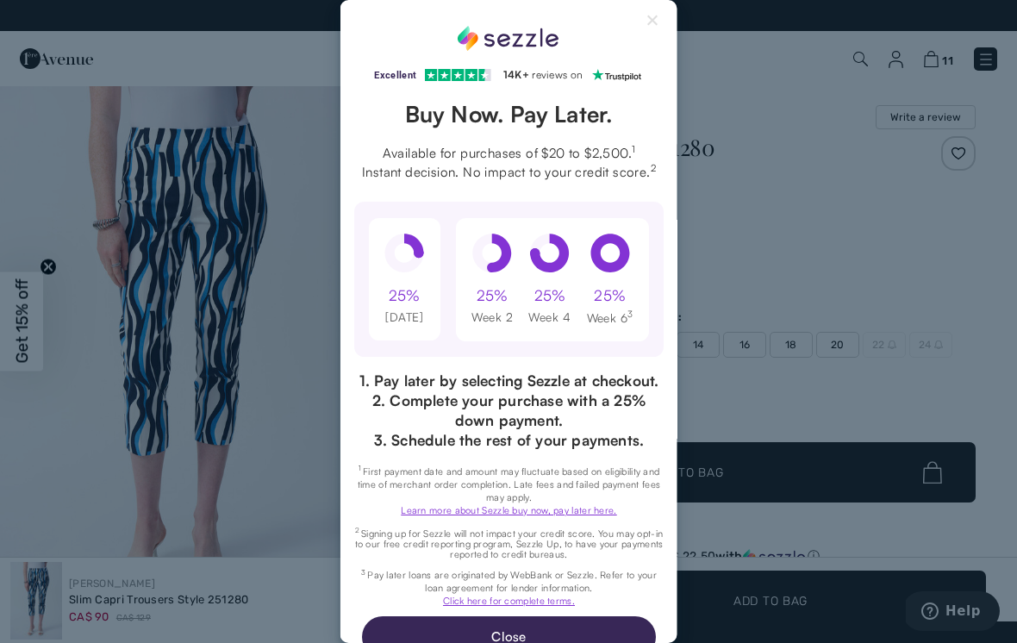
click at [658, 14] on button "Close Sezzle Modal" at bounding box center [653, 24] width 21 height 21
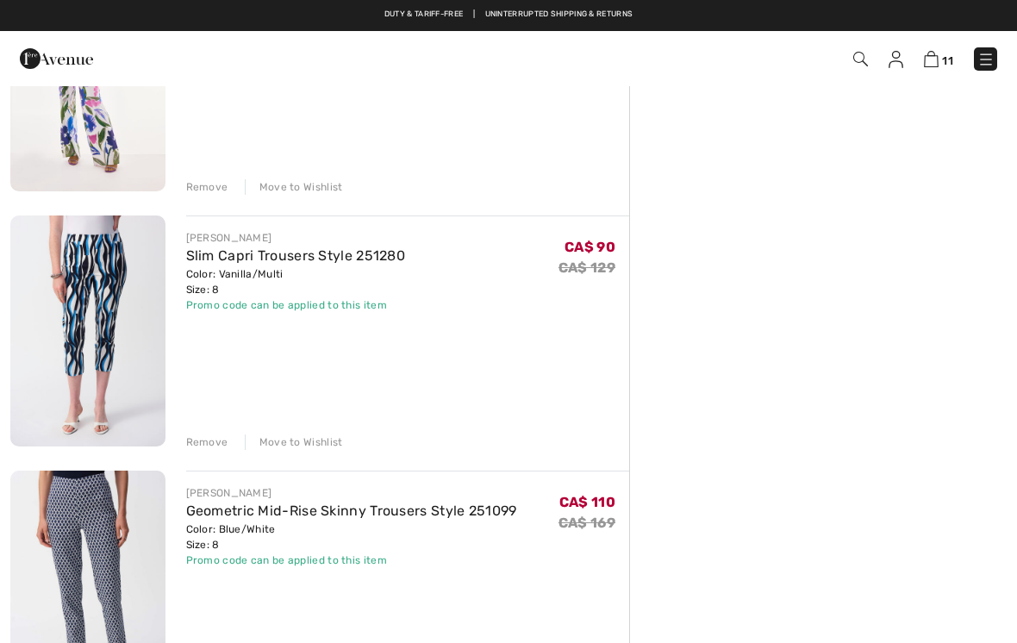
click at [210, 442] on div "Remove" at bounding box center [207, 442] width 42 height 16
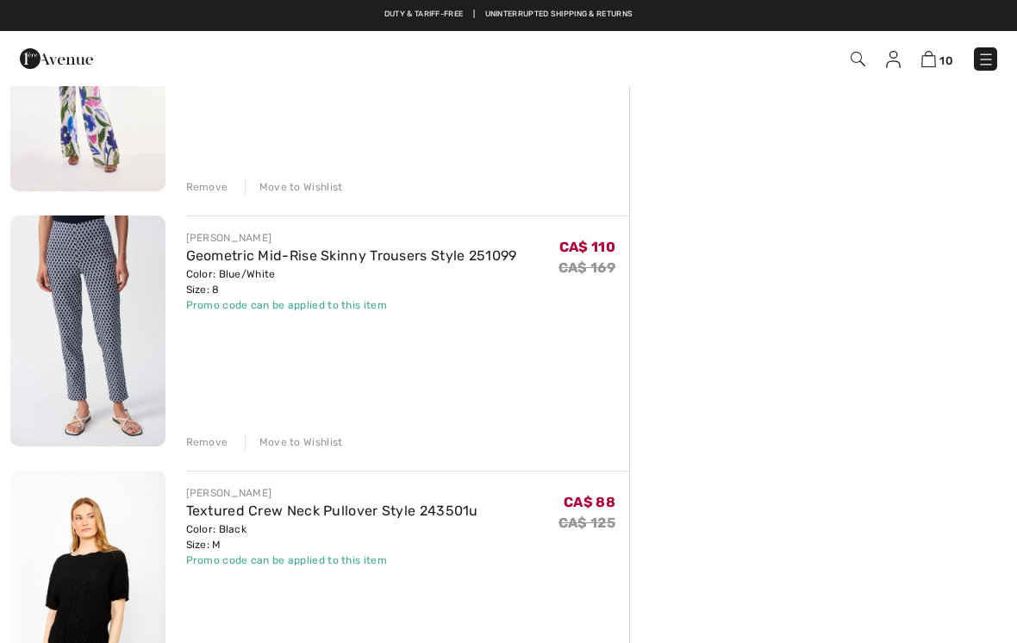
click at [137, 319] on img at bounding box center [87, 331] width 155 height 232
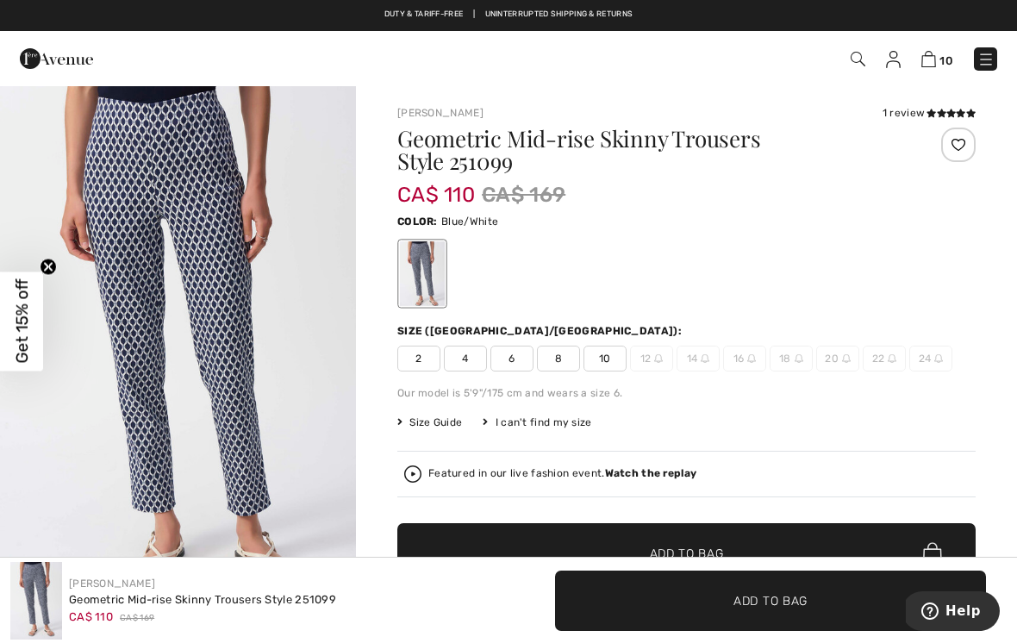
click at [926, 117] on icon at bounding box center [930, 113] width 9 height 9
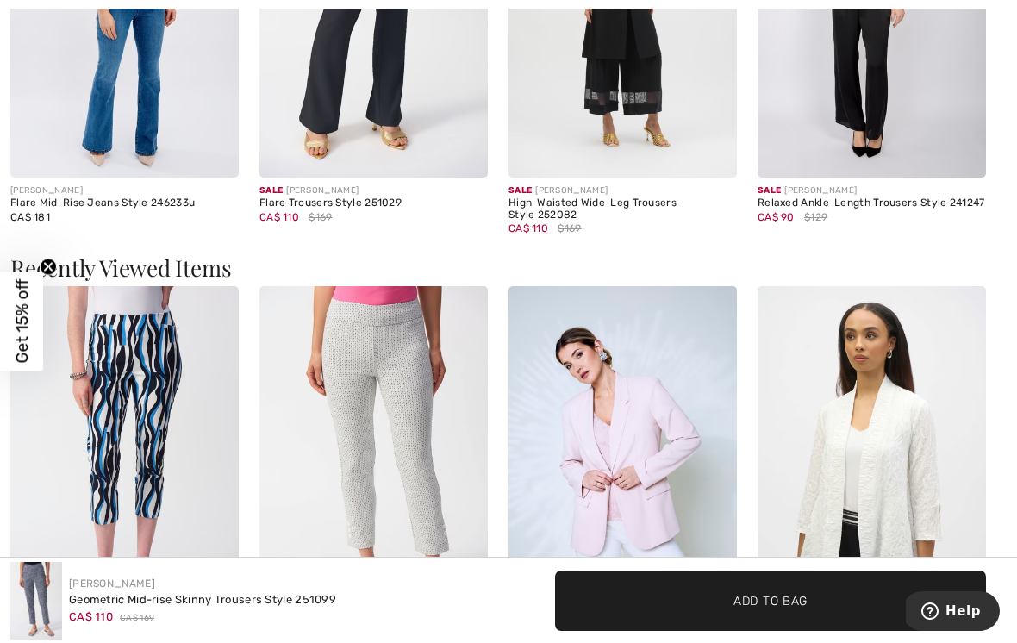
scroll to position [3009, 0]
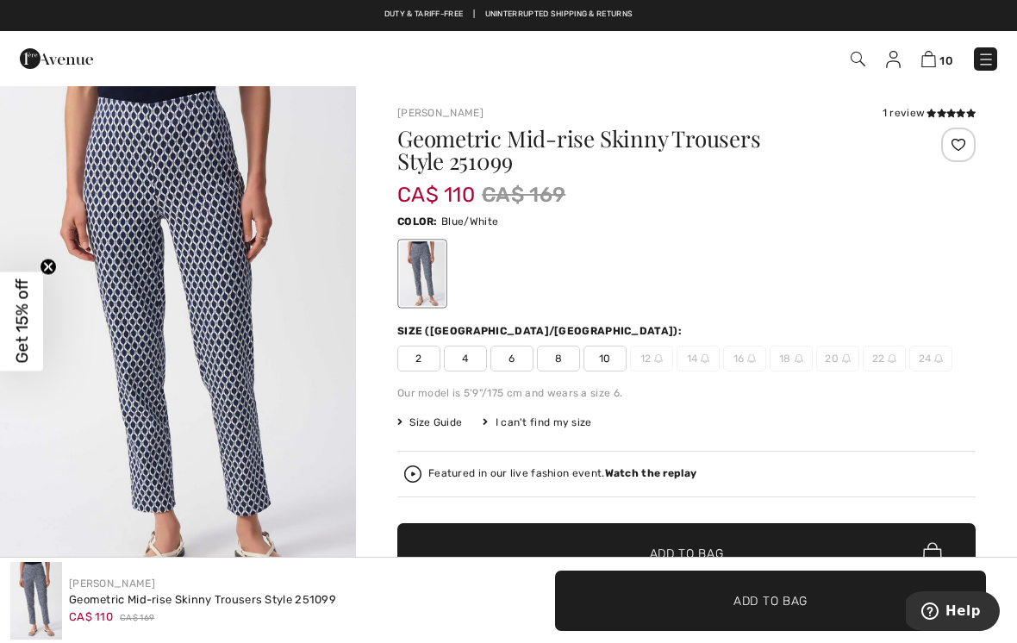
scroll to position [3009, 0]
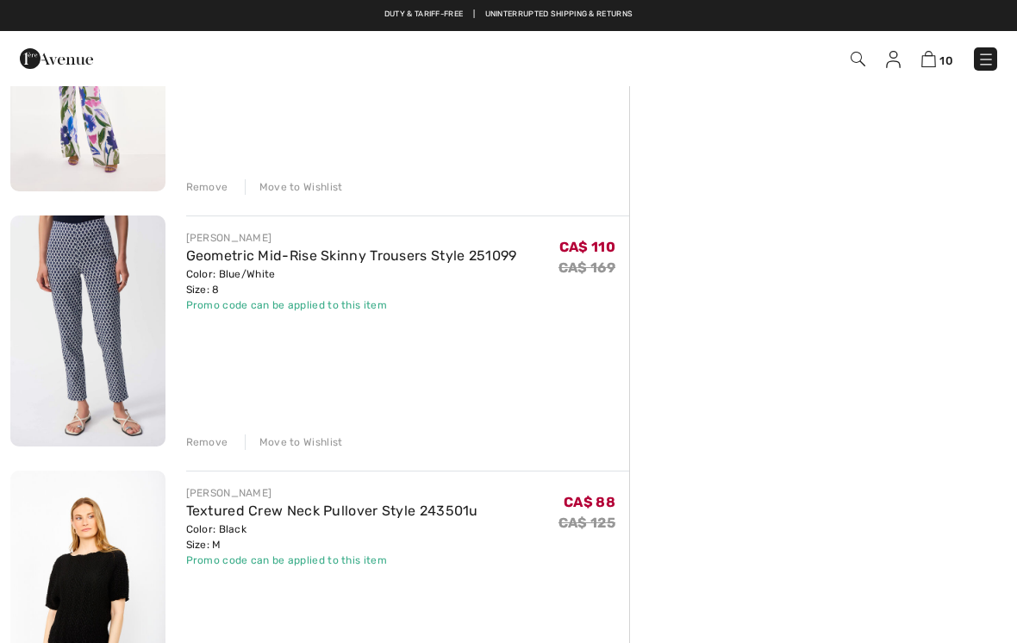
click at [221, 438] on div "Remove" at bounding box center [207, 442] width 42 height 16
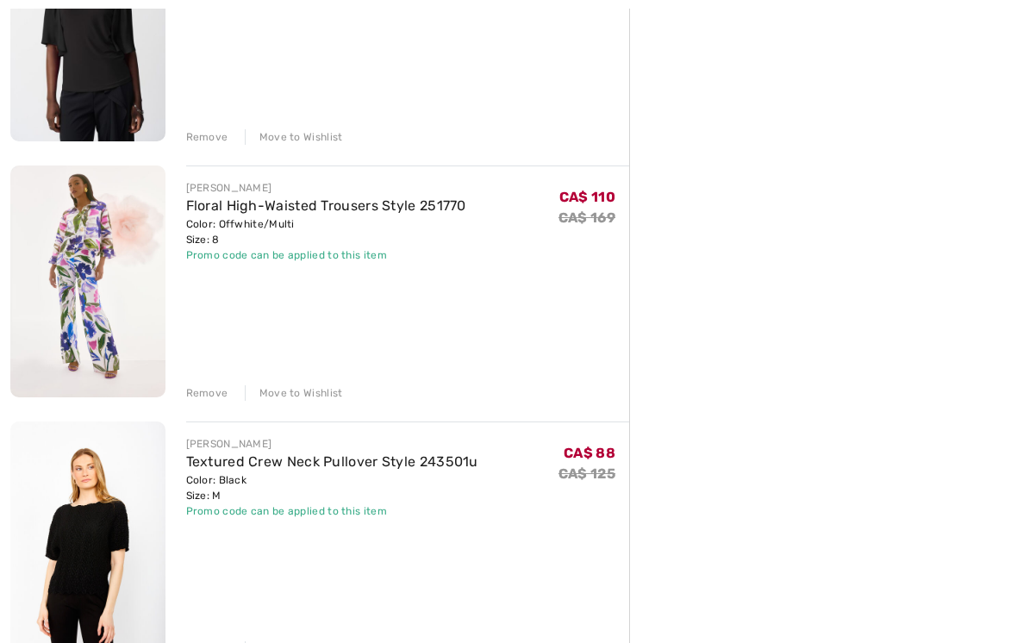
scroll to position [1854, 0]
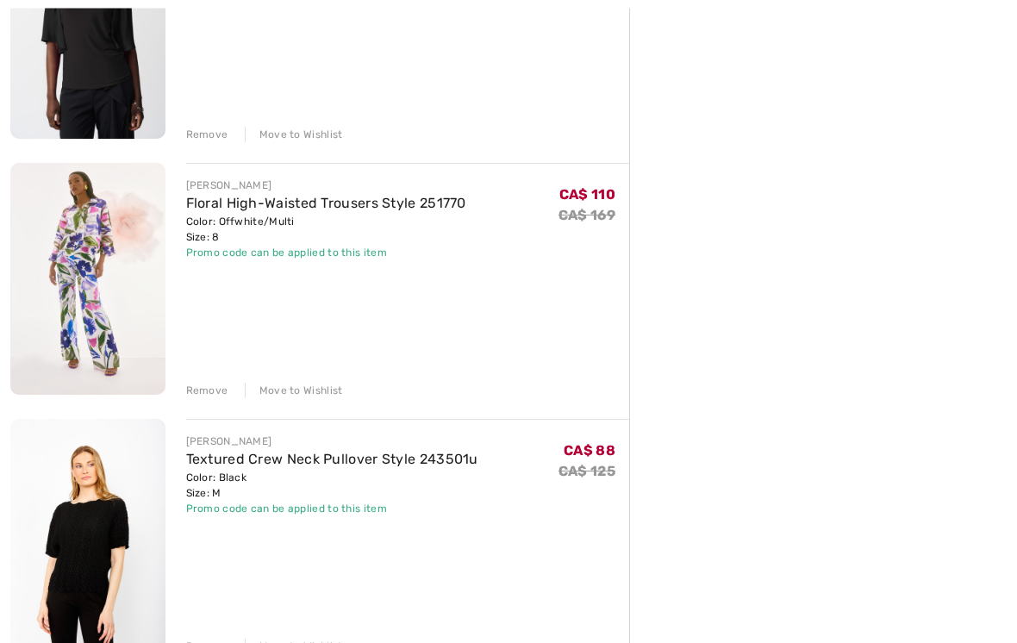
click at [125, 518] on img at bounding box center [87, 536] width 155 height 232
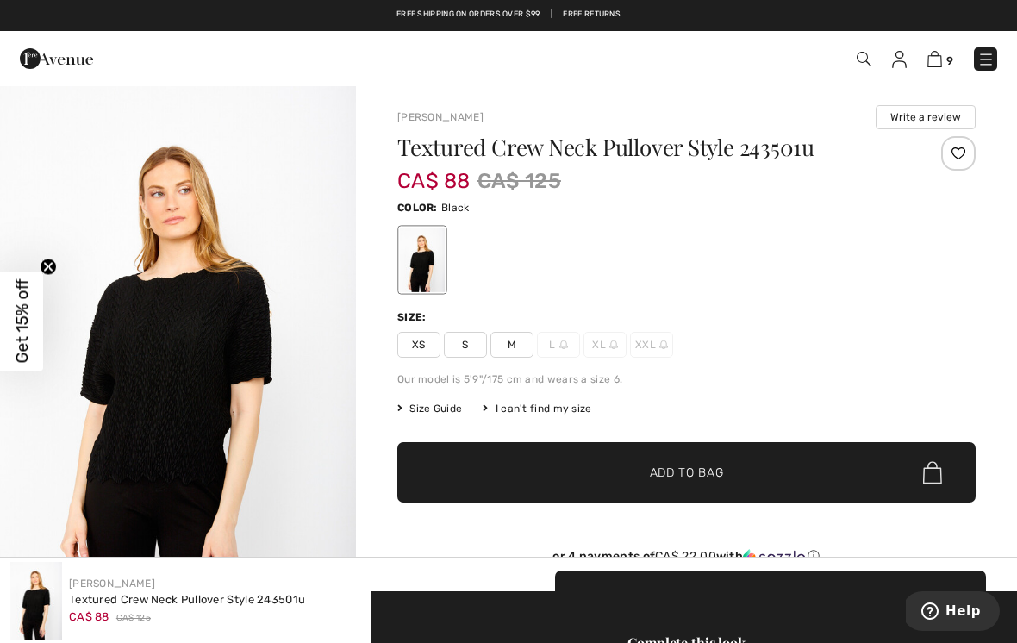
click at [970, 630] on button "Help" at bounding box center [950, 611] width 97 height 40
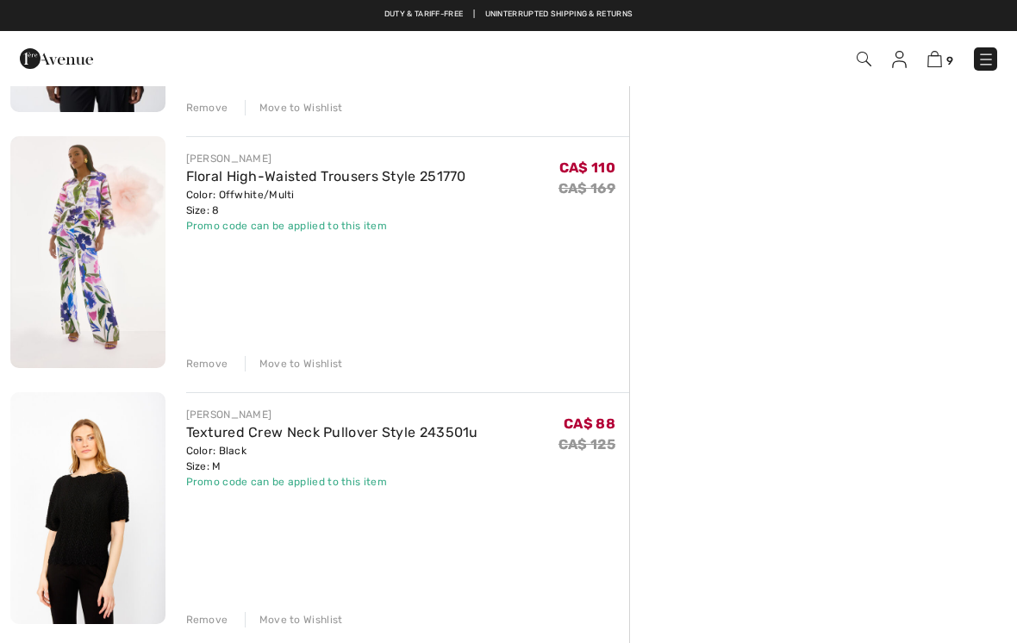
click at [215, 612] on div "Remove" at bounding box center [207, 620] width 42 height 16
